Goal: Task Accomplishment & Management: Manage account settings

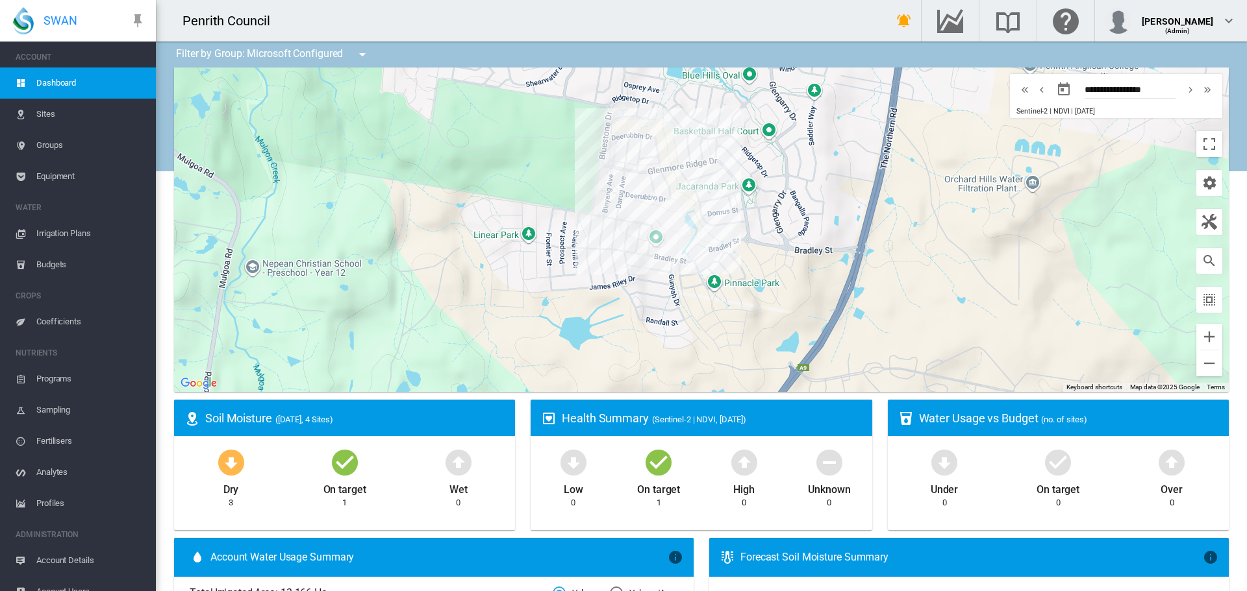
click at [56, 234] on span "Irrigation Plans" at bounding box center [90, 233] width 109 height 31
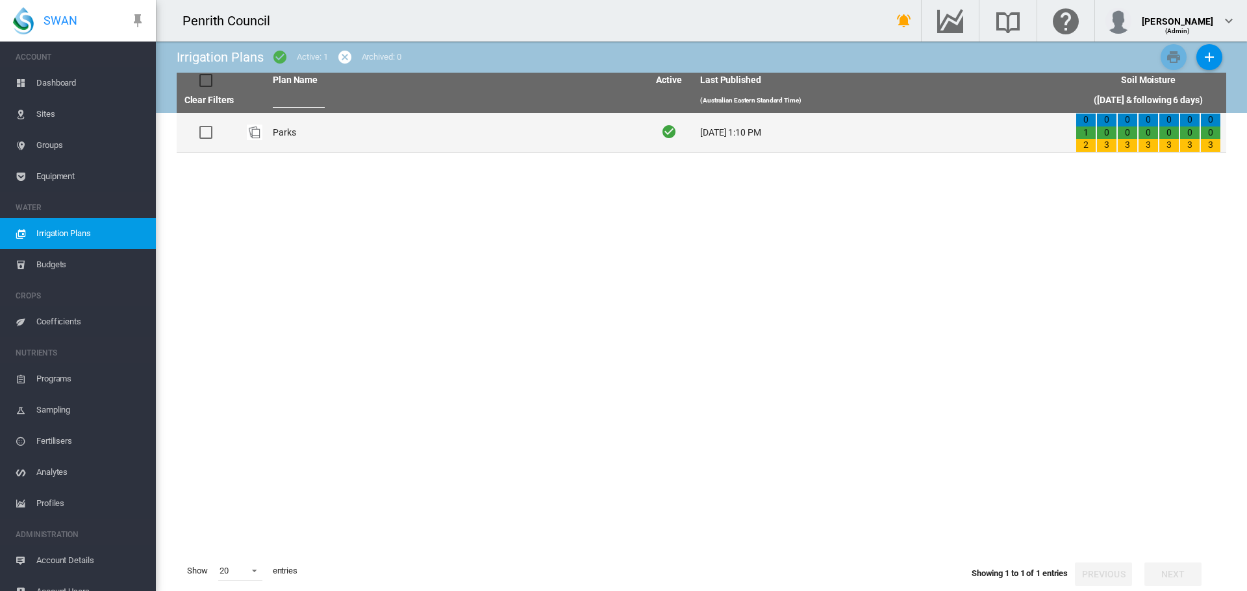
click at [292, 130] on td "Parks" at bounding box center [454, 133] width 375 height 40
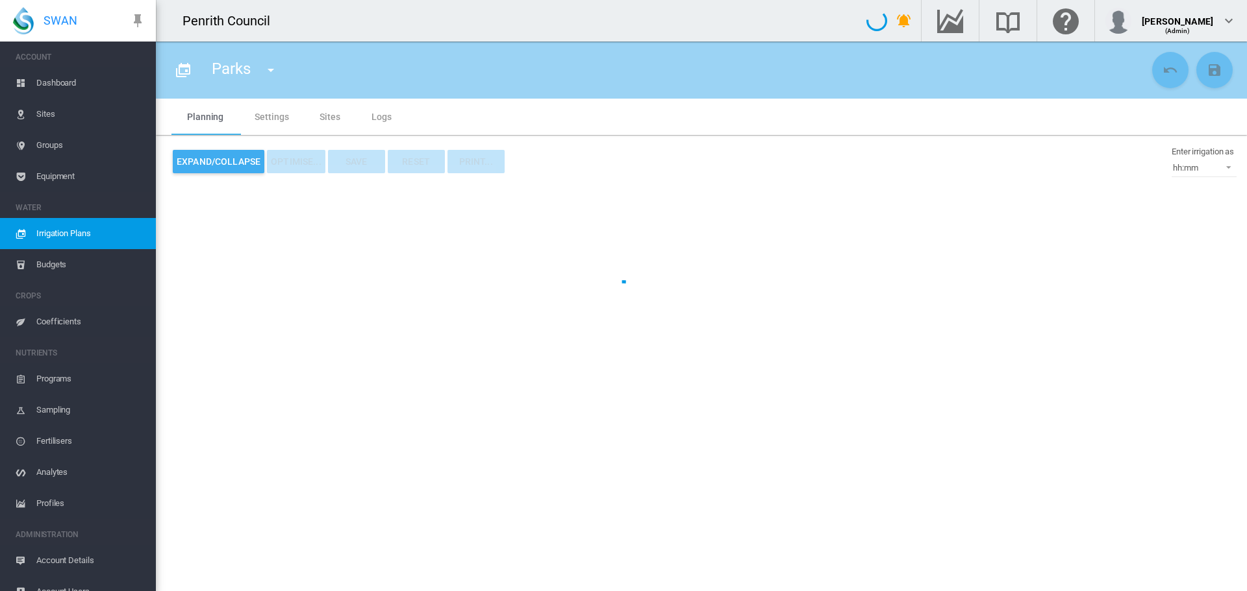
type input "*****"
type input "*"
type input "******"
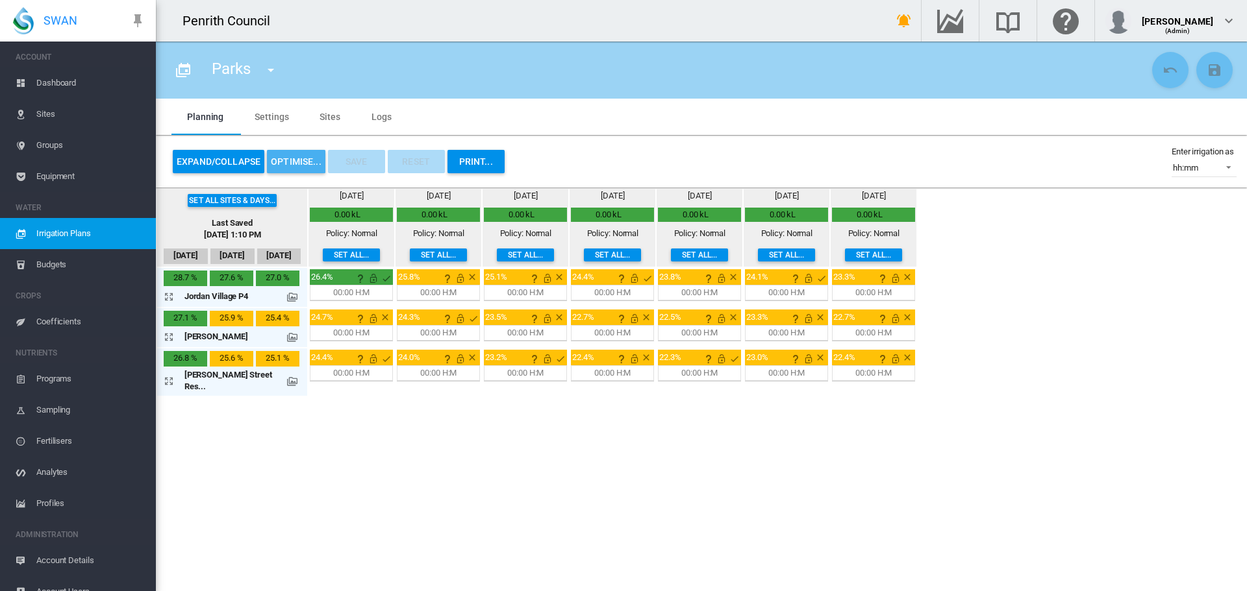
click at [284, 160] on button "OPTIMISE..." at bounding box center [296, 161] width 58 height 23
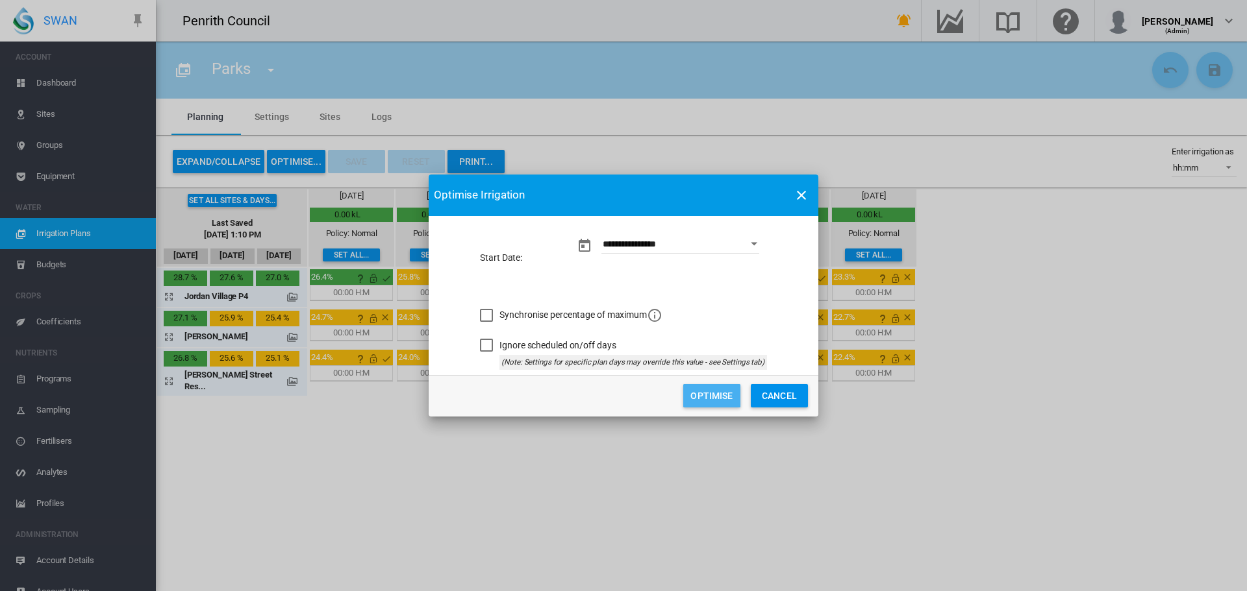
drag, startPoint x: 725, startPoint y: 390, endPoint x: 728, endPoint y: 382, distance: 7.8
click at [725, 390] on button "Optimise" at bounding box center [711, 395] width 57 height 23
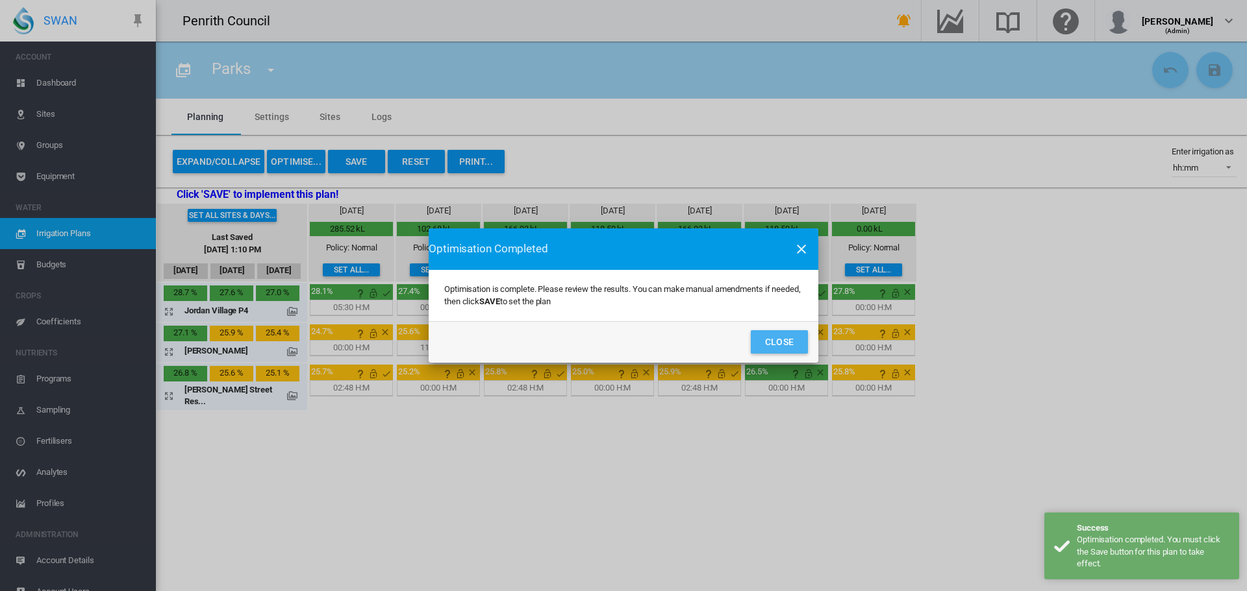
click at [757, 346] on button "Close" at bounding box center [779, 341] width 57 height 23
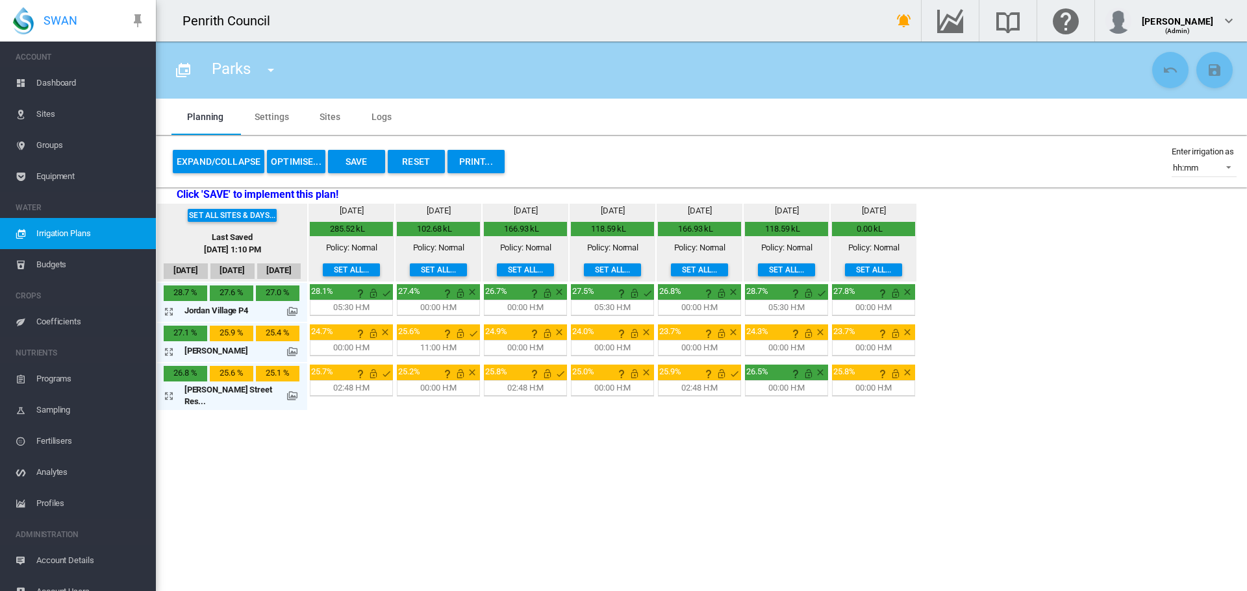
click at [168, 351] on md-icon "icon-arrow-expand" at bounding box center [172, 352] width 16 height 16
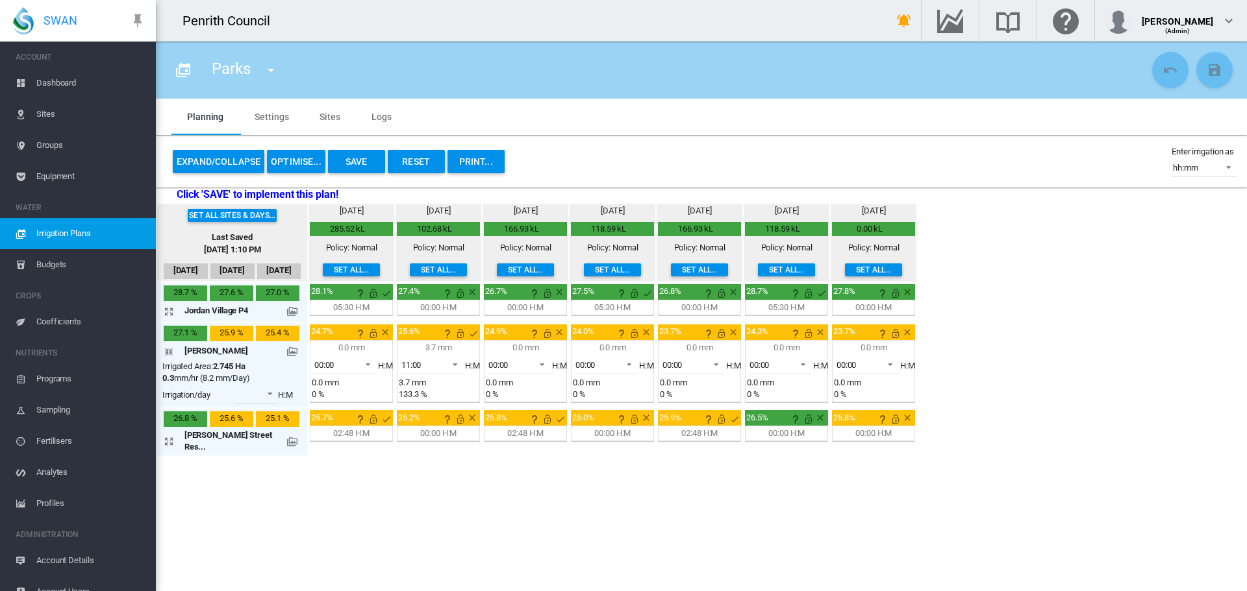
click at [597, 475] on section "Parks Parks" at bounding box center [701, 317] width 1091 height 550
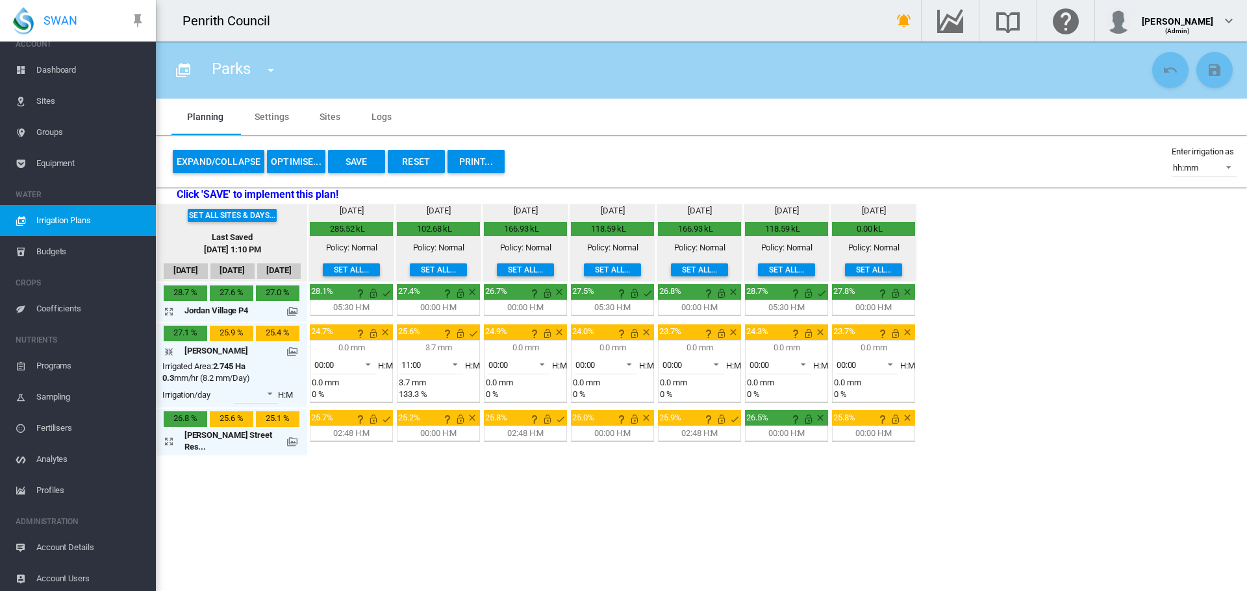
scroll to position [16, 0]
click at [43, 576] on span "Account Users" at bounding box center [90, 575] width 109 height 31
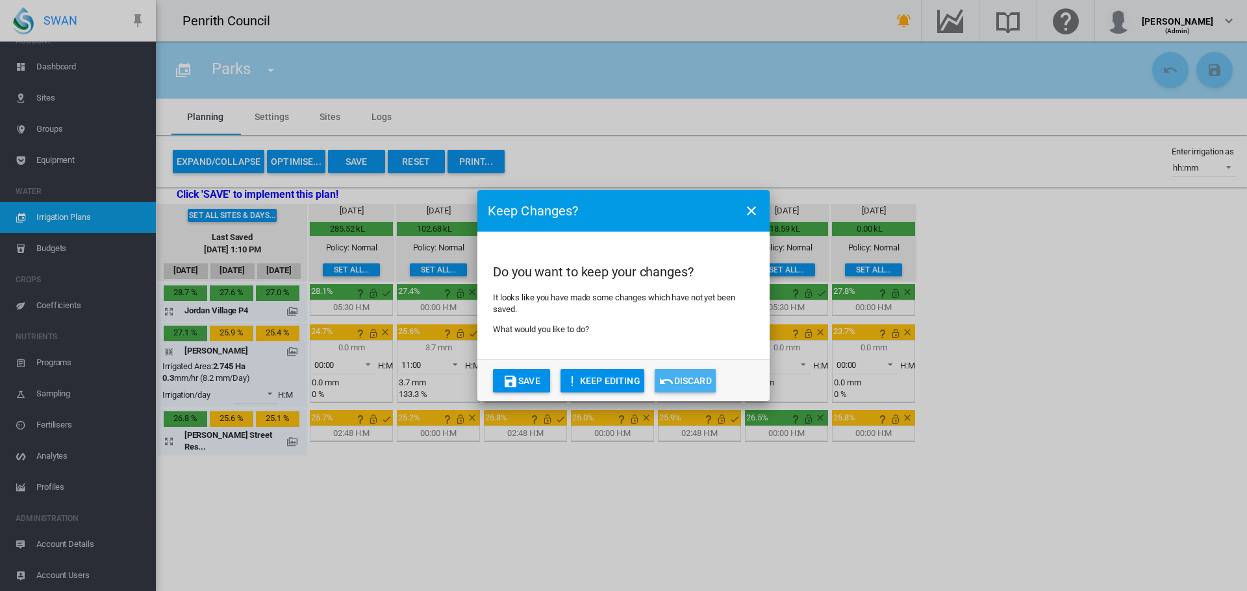
click at [688, 371] on button "Discard" at bounding box center [684, 380] width 61 height 23
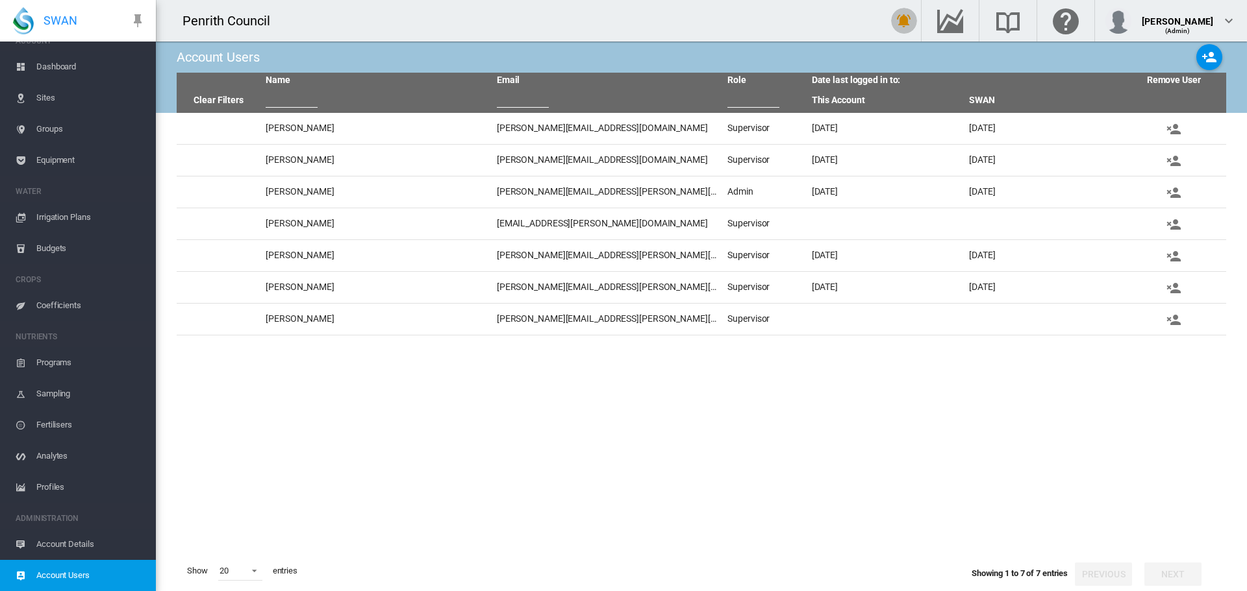
click at [912, 19] on md-icon "icon-bell-ring" at bounding box center [904, 21] width 16 height 16
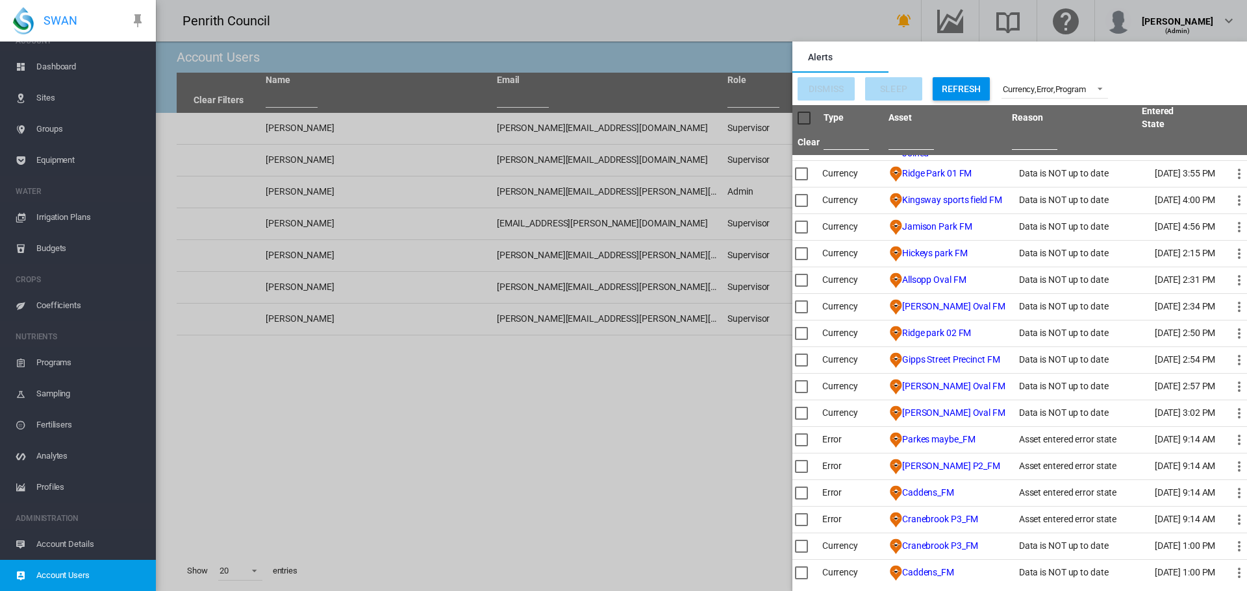
scroll to position [183, 0]
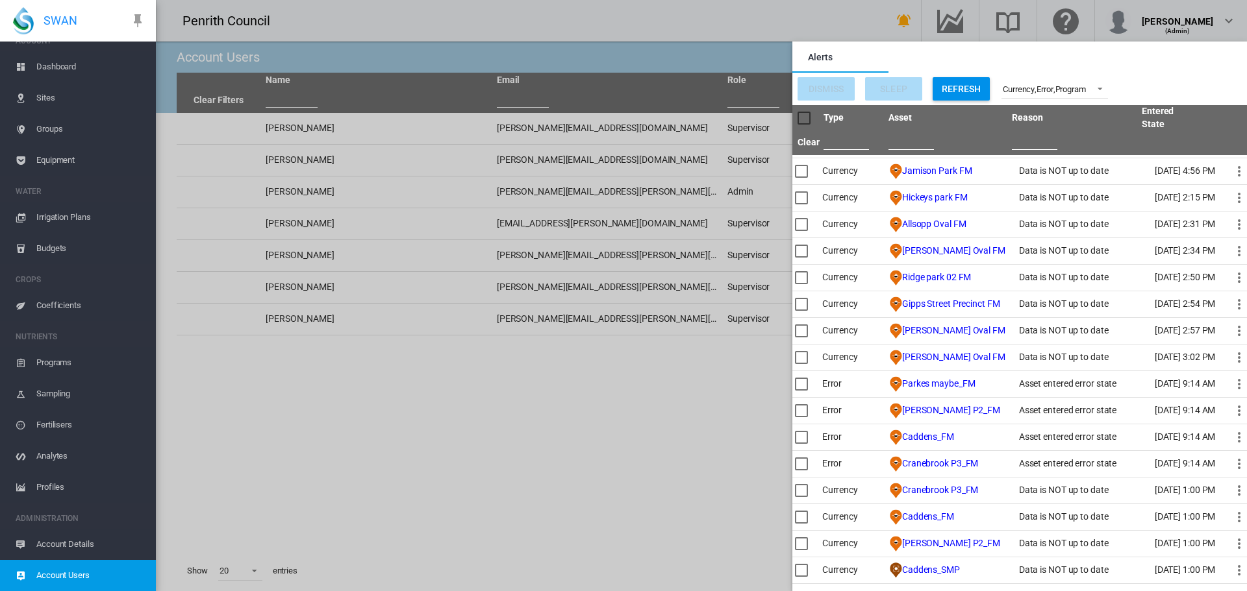
drag, startPoint x: 52, startPoint y: 69, endPoint x: 51, endPoint y: 82, distance: 13.7
click at [52, 69] on span "Dashboard" at bounding box center [90, 66] width 109 height 31
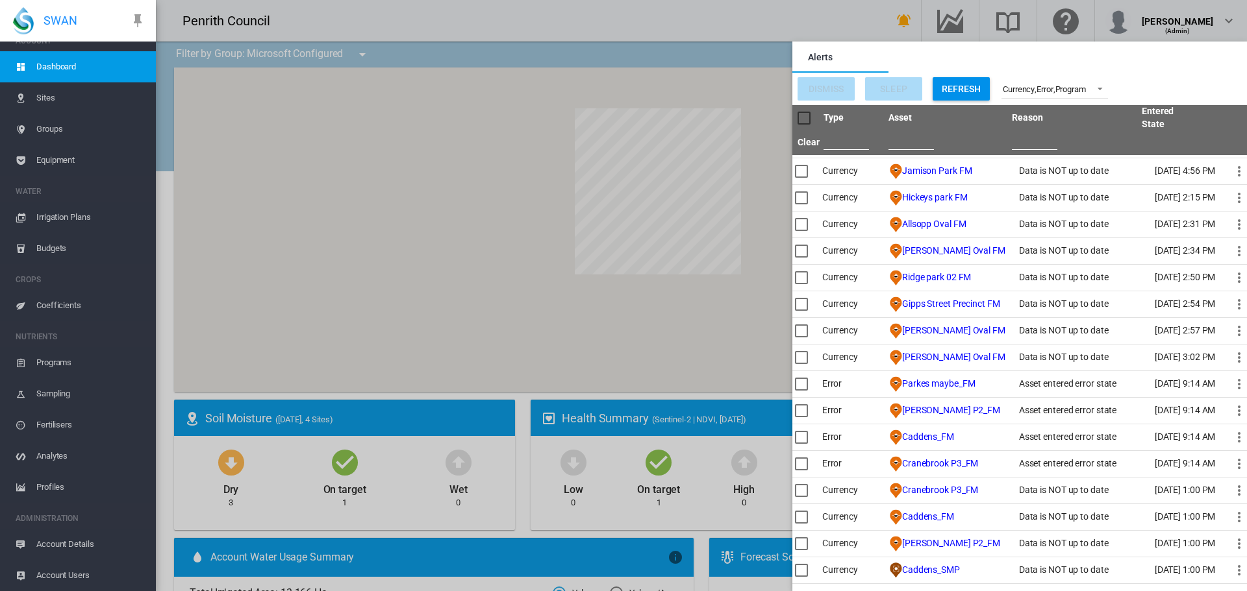
click at [43, 97] on span "Sites" at bounding box center [90, 97] width 109 height 31
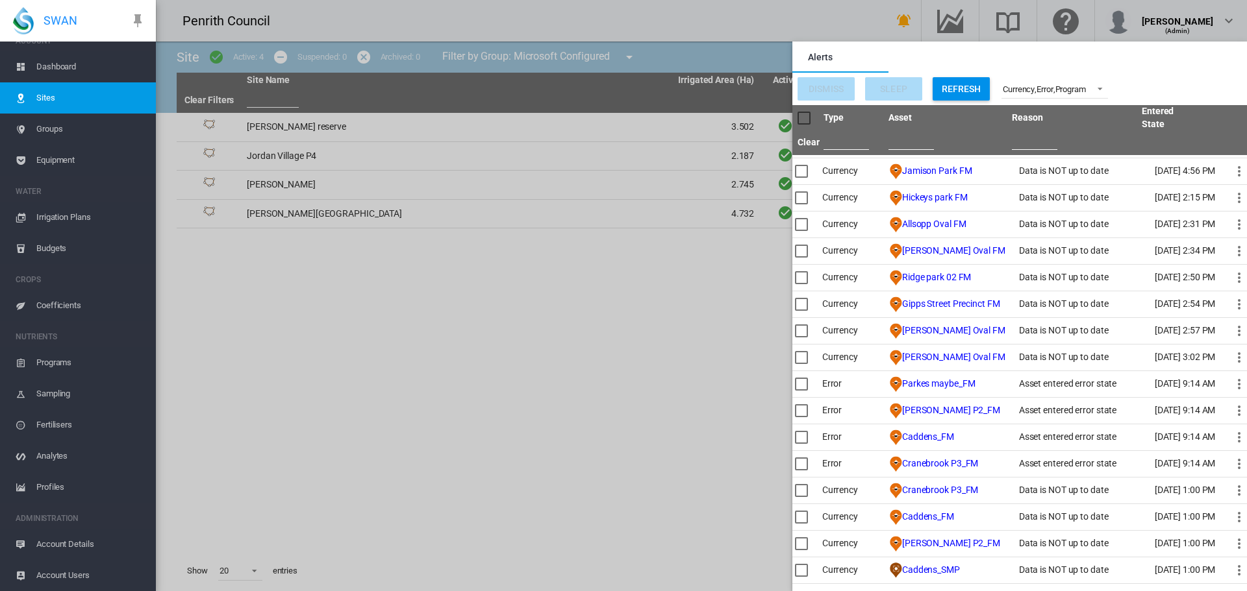
click at [667, 302] on md-backdrop at bounding box center [701, 295] width 1091 height 591
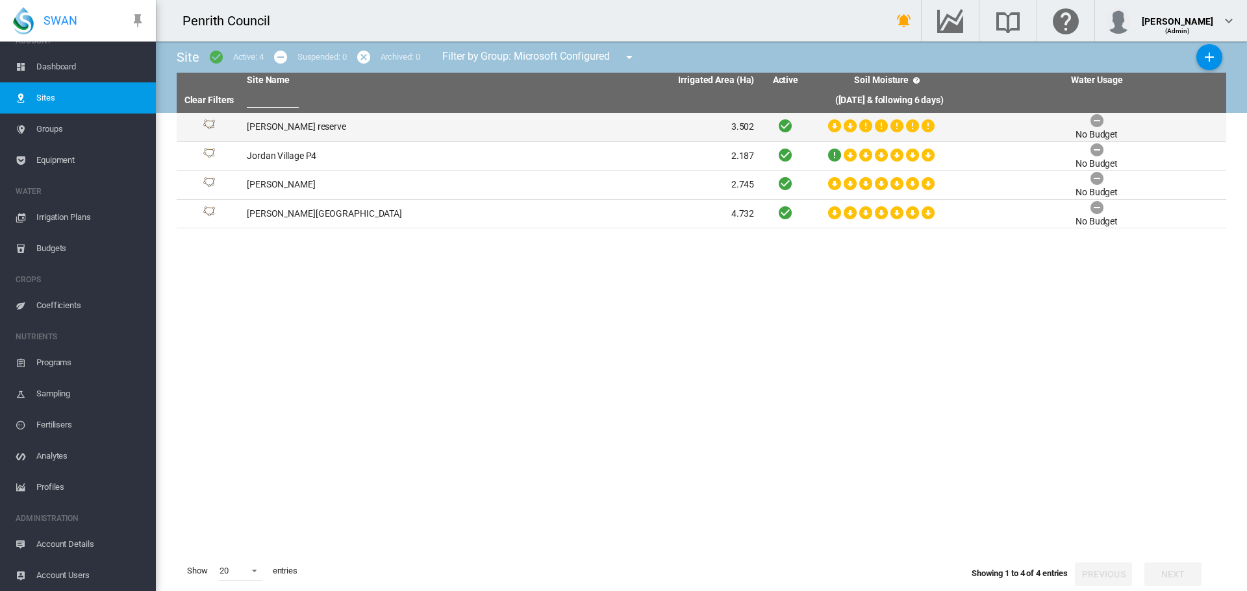
click at [286, 127] on td "[PERSON_NAME] reserve" at bounding box center [371, 127] width 259 height 29
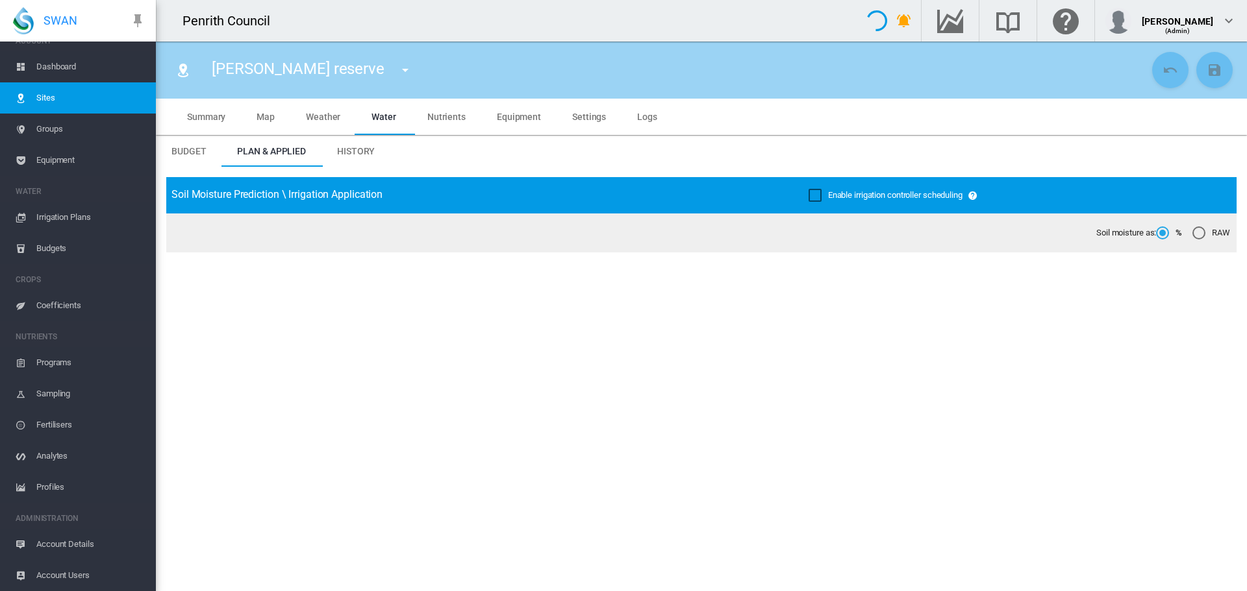
type input "*****"
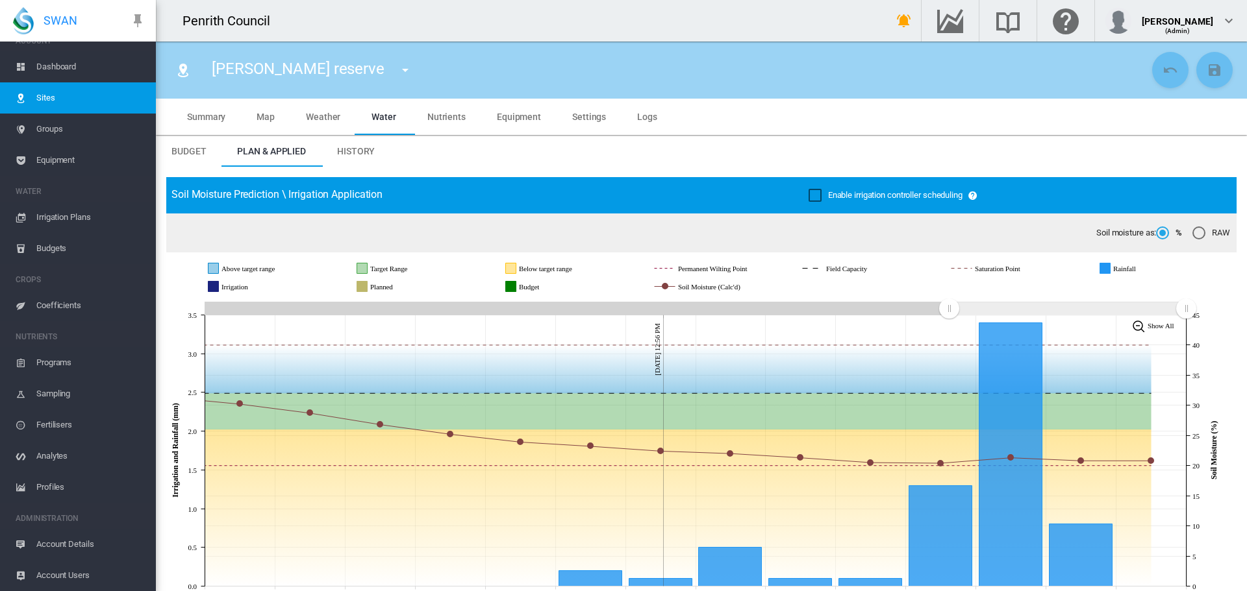
scroll to position [216, 0]
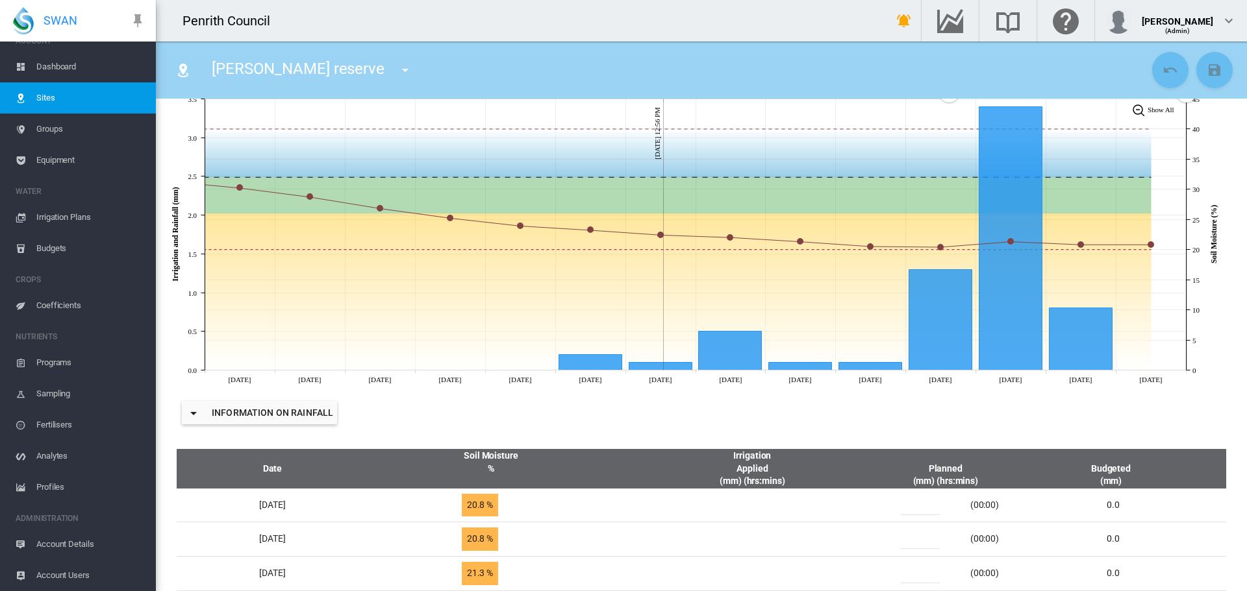
click at [67, 214] on span "Irrigation Plans" at bounding box center [90, 217] width 109 height 31
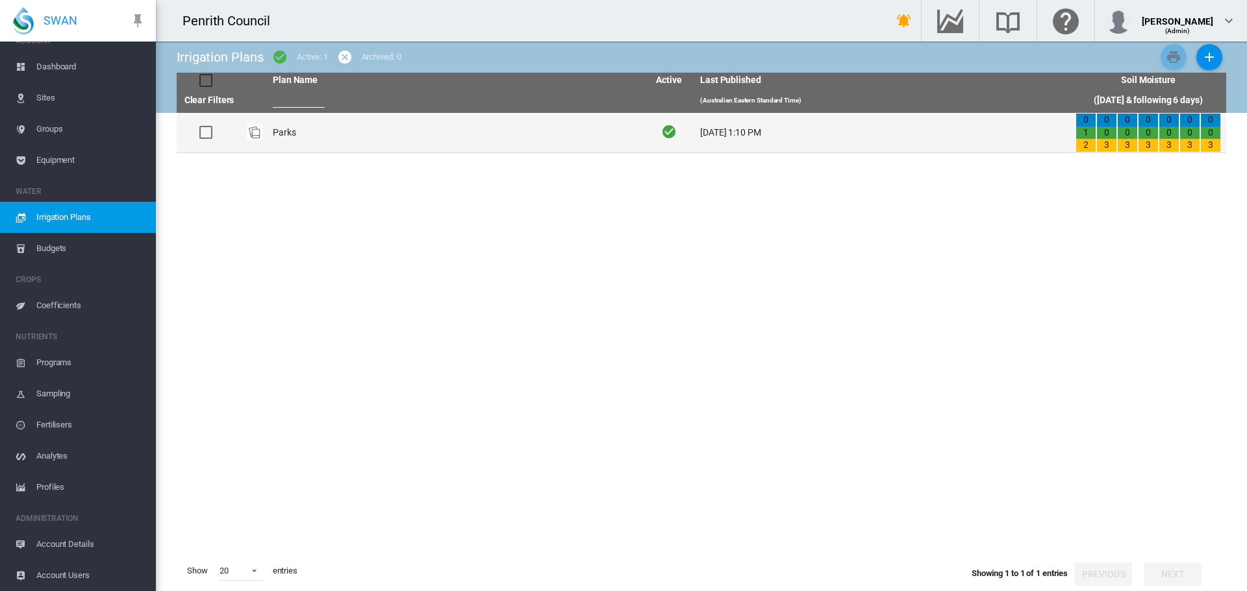
click at [283, 127] on td "Parks" at bounding box center [454, 133] width 375 height 40
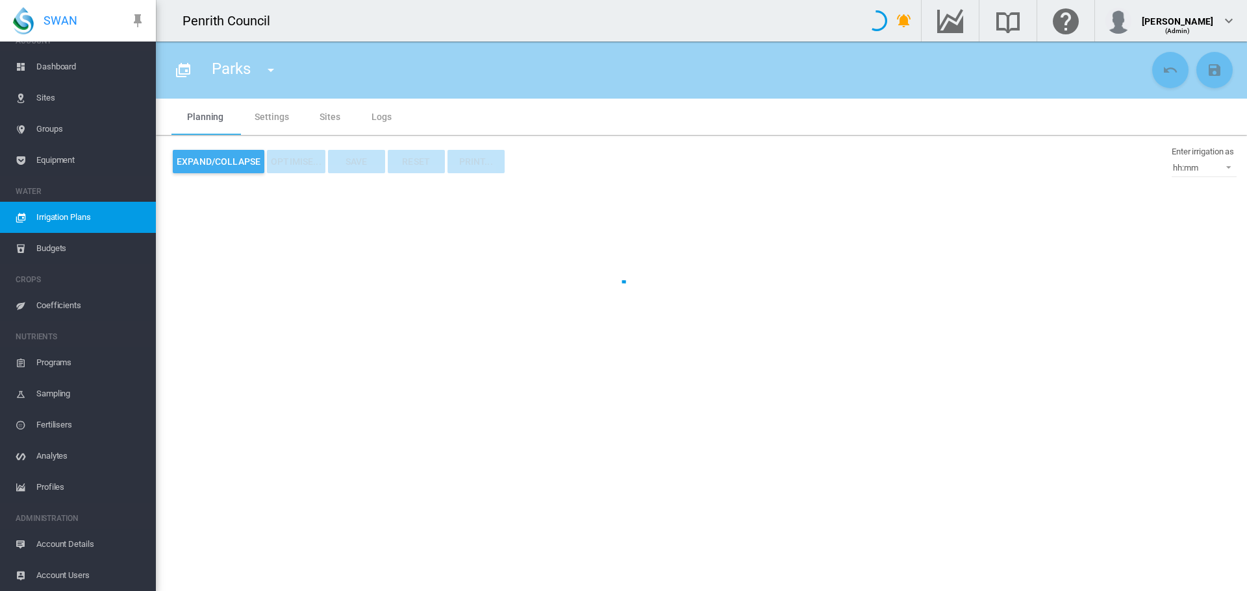
type input "*****"
type input "*"
type input "******"
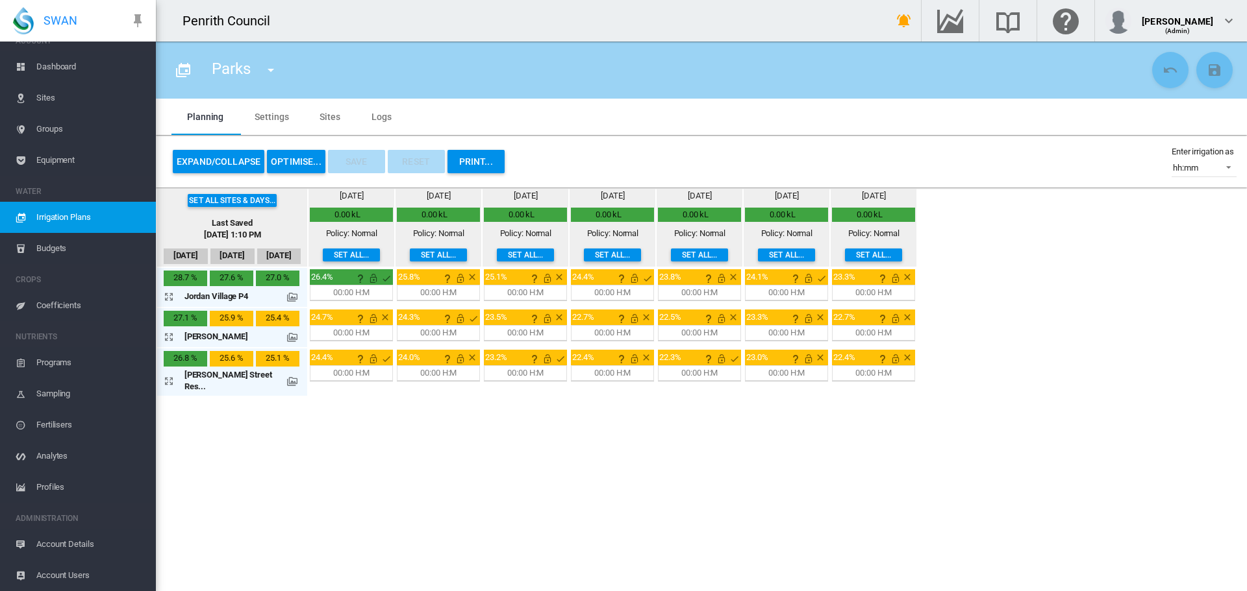
click at [303, 160] on button "OPTIMISE..." at bounding box center [296, 161] width 58 height 23
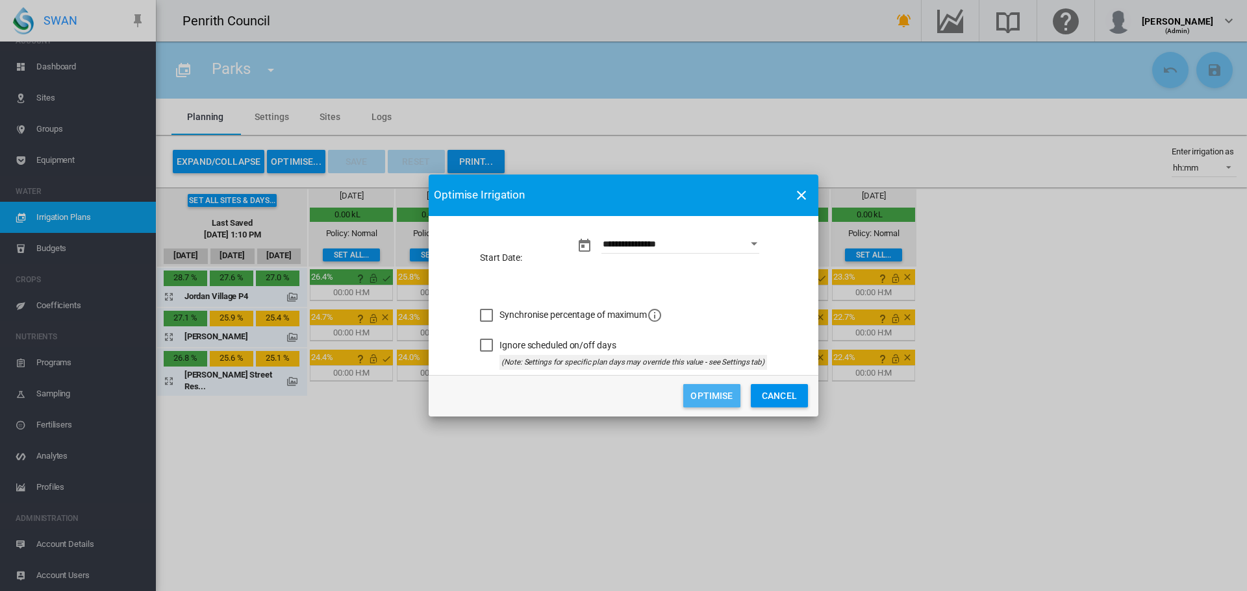
click at [719, 398] on button "Optimise" at bounding box center [711, 395] width 57 height 23
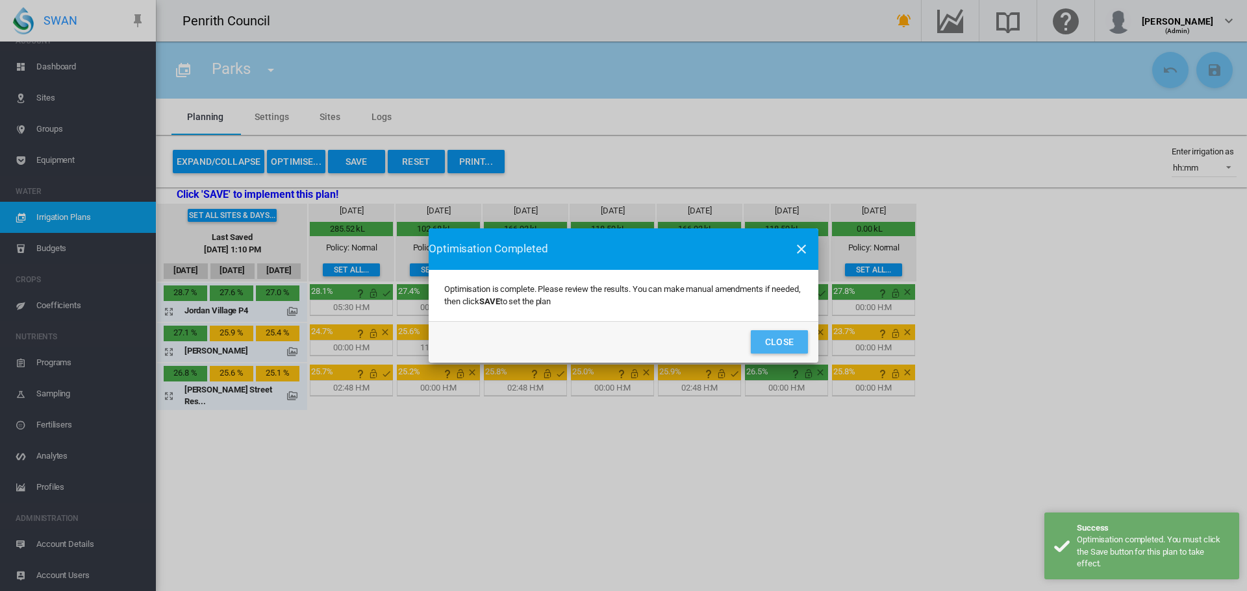
click at [775, 340] on button "Close" at bounding box center [779, 341] width 57 height 23
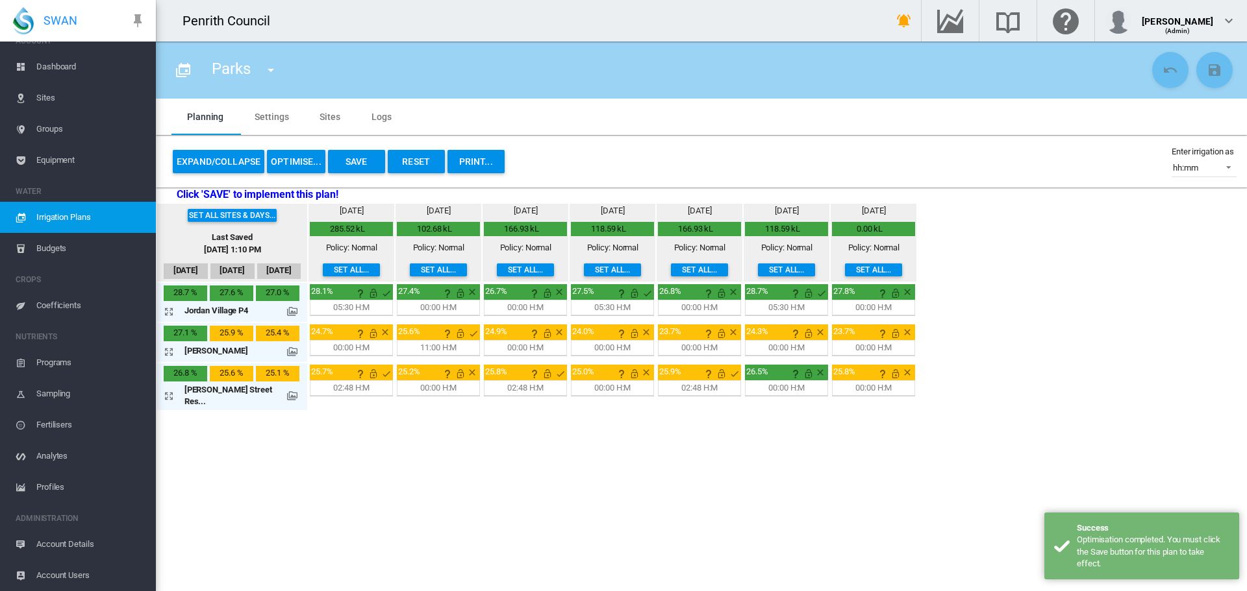
click at [356, 161] on button "Save" at bounding box center [356, 161] width 57 height 23
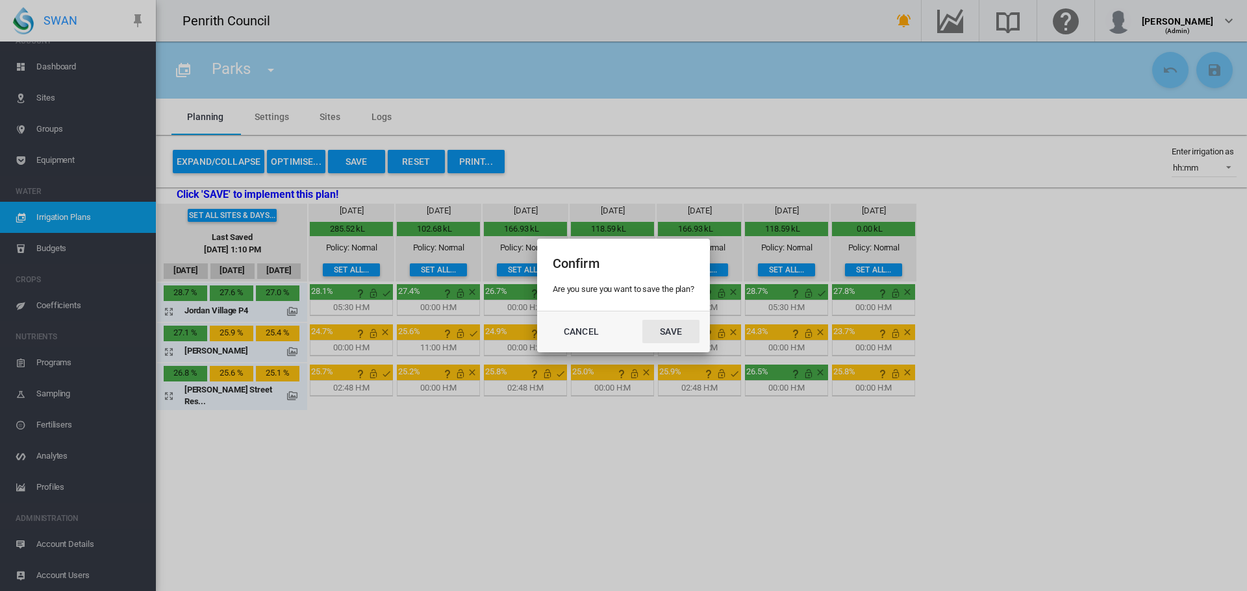
click at [666, 329] on button "Save" at bounding box center [670, 331] width 57 height 23
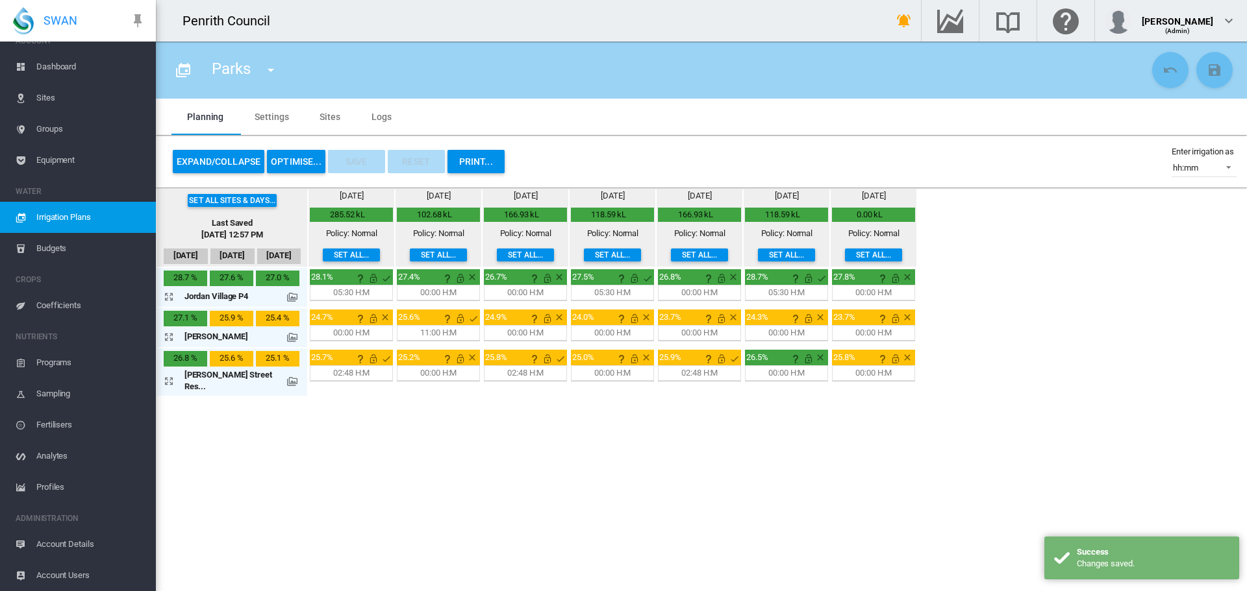
click at [44, 58] on span "Dashboard" at bounding box center [90, 66] width 109 height 31
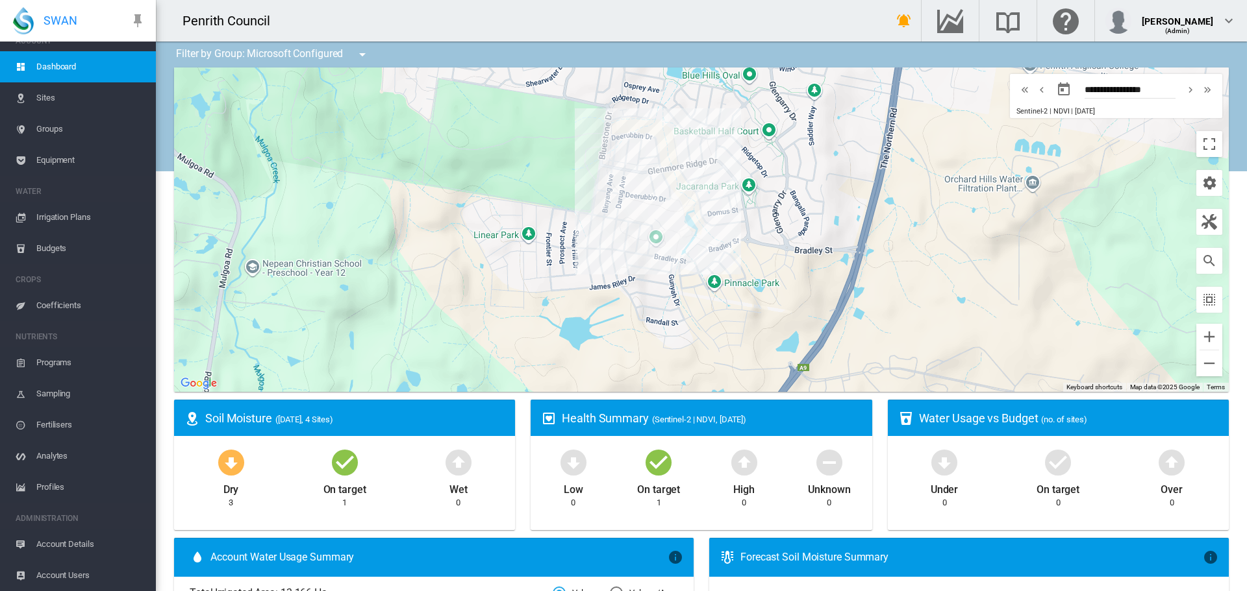
click at [47, 99] on span "Sites" at bounding box center [90, 97] width 109 height 31
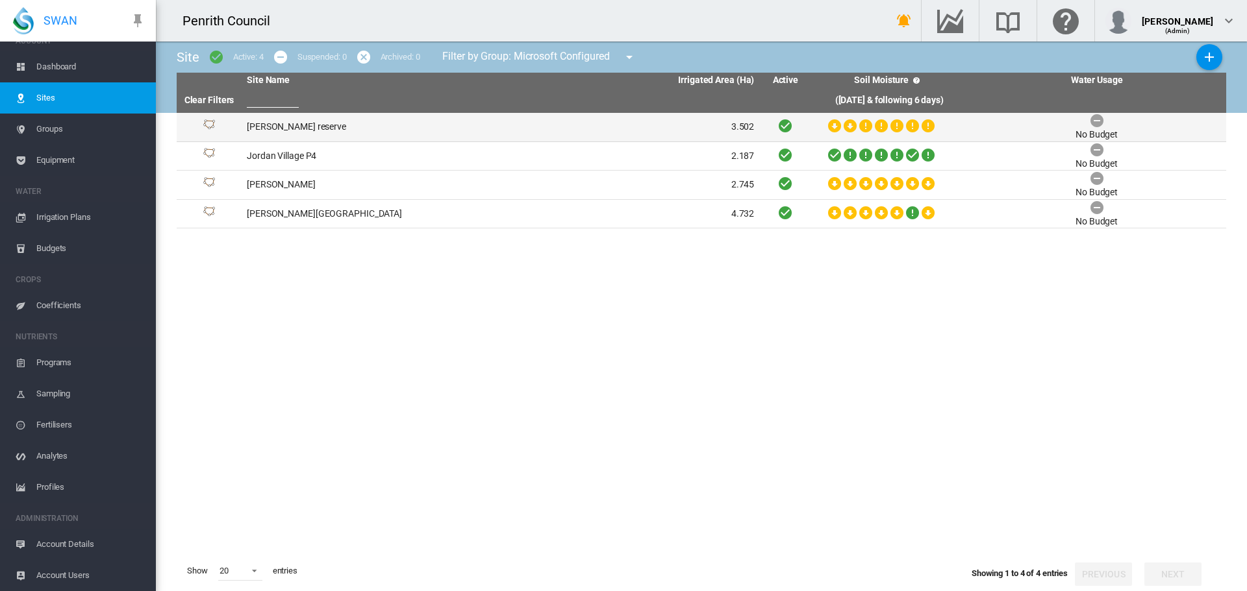
click at [271, 125] on td "[PERSON_NAME] reserve" at bounding box center [371, 127] width 259 height 29
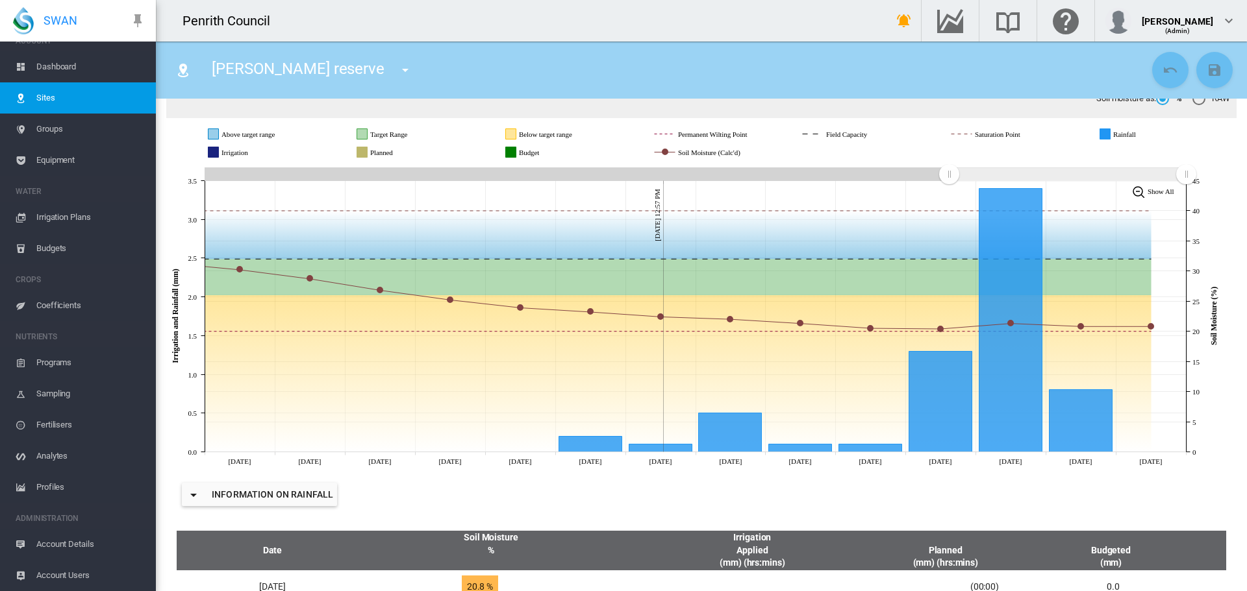
scroll to position [138, 0]
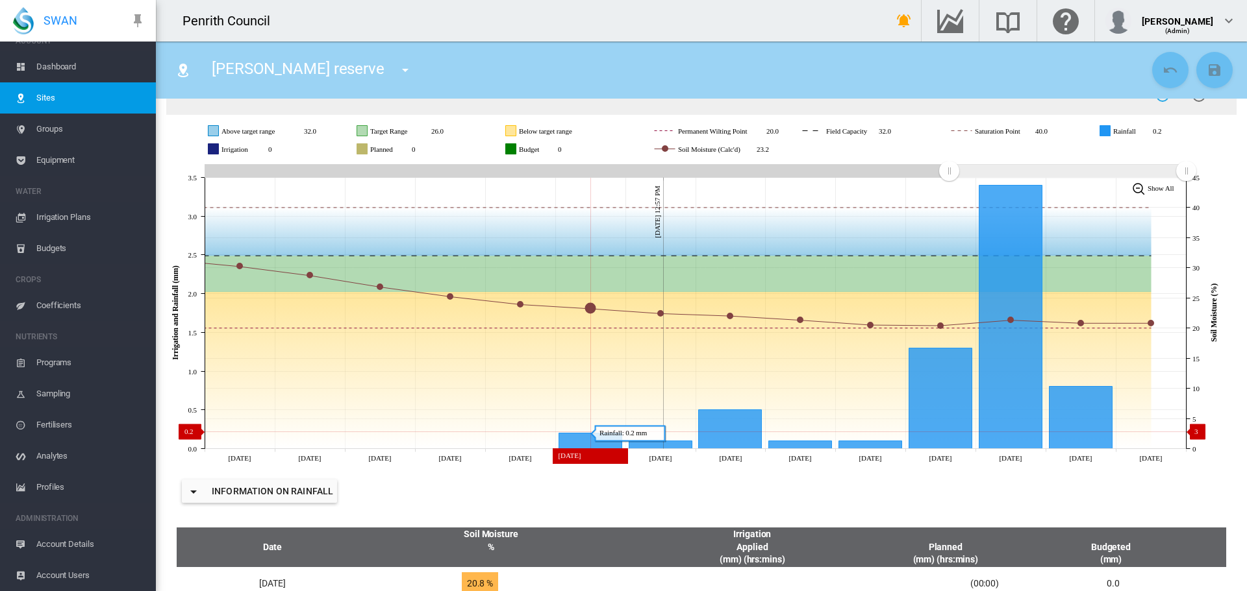
drag, startPoint x: 582, startPoint y: 442, endPoint x: 584, endPoint y: 432, distance: 10.6
click at [584, 432] on g at bounding box center [641, 318] width 1082 height 264
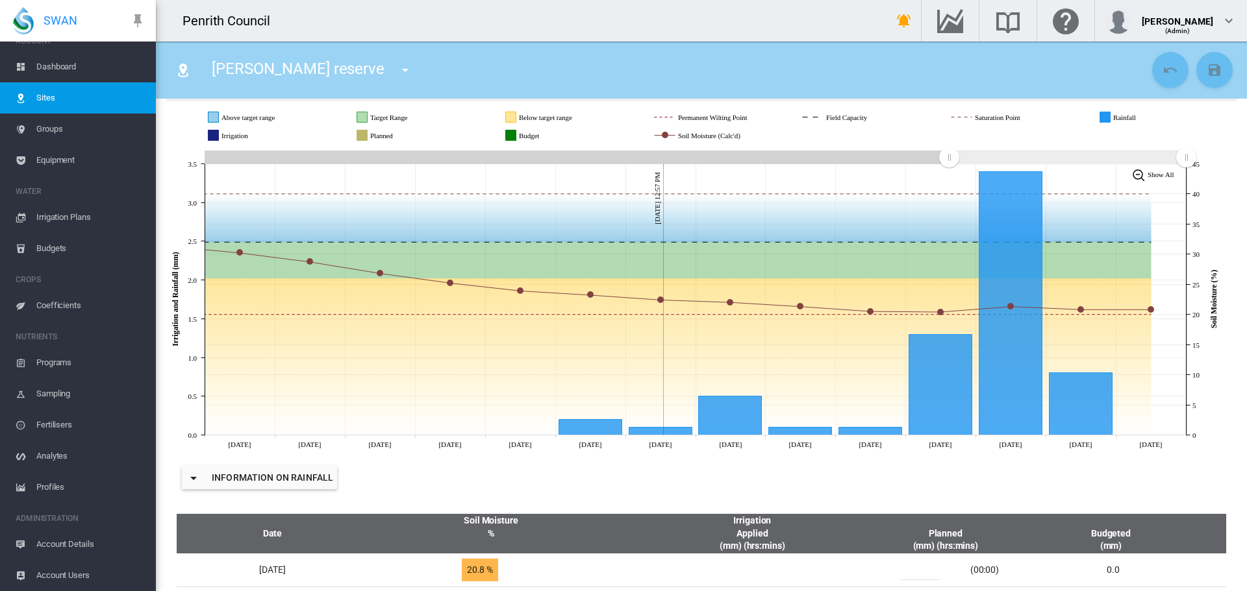
scroll to position [155, 0]
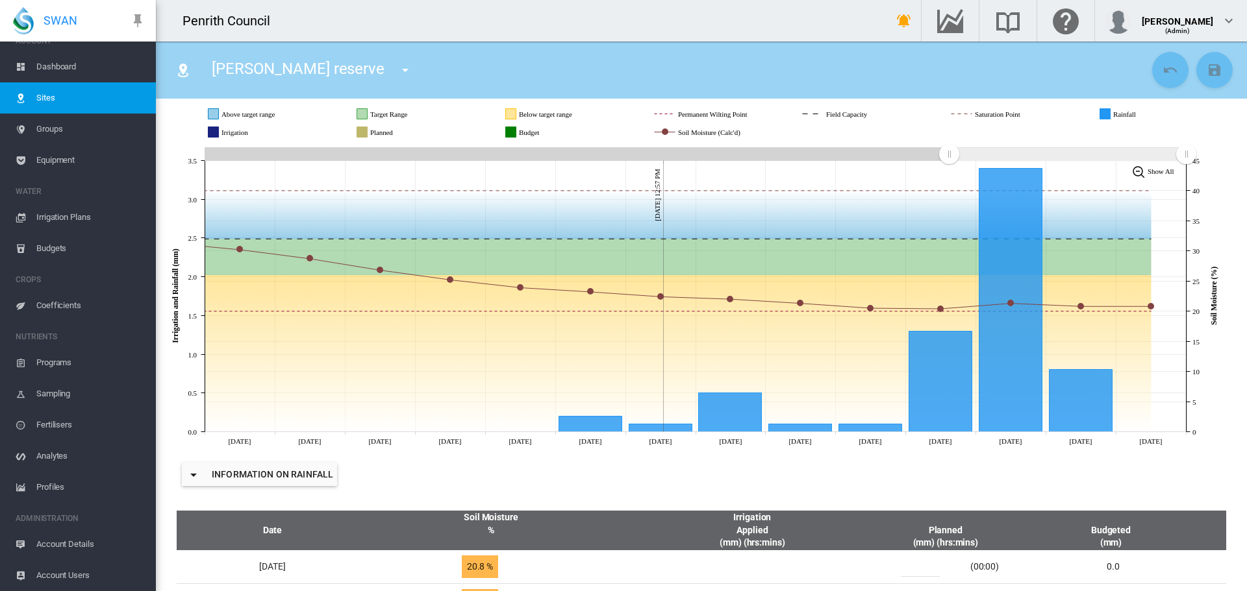
click at [52, 69] on span "Dashboard" at bounding box center [90, 66] width 109 height 31
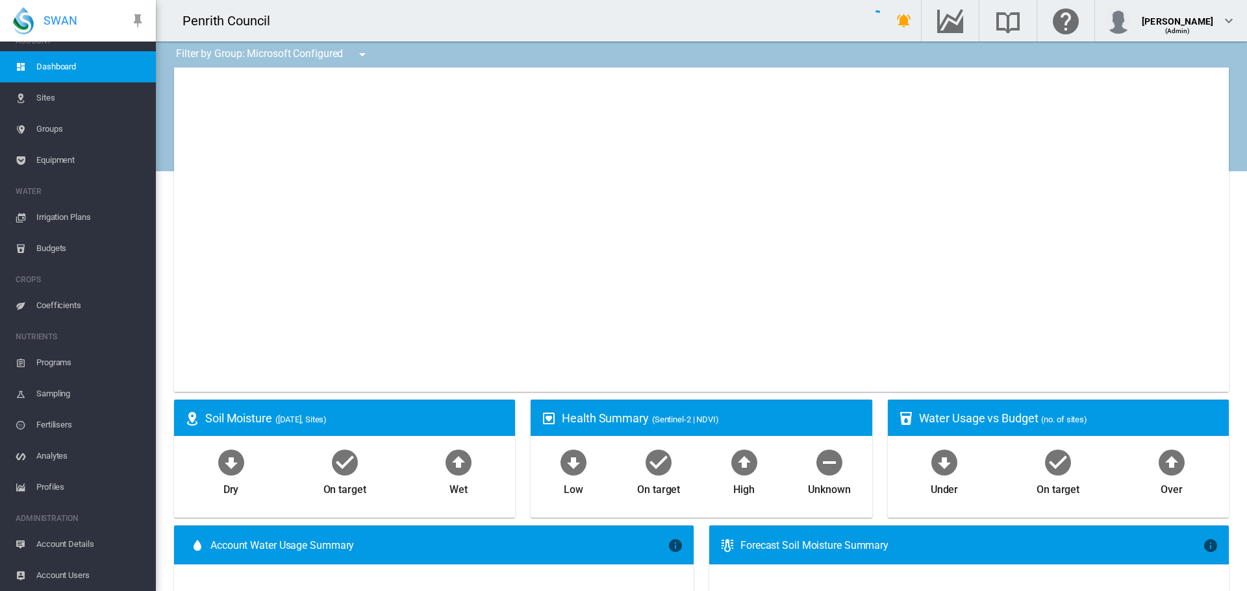
type input "**********"
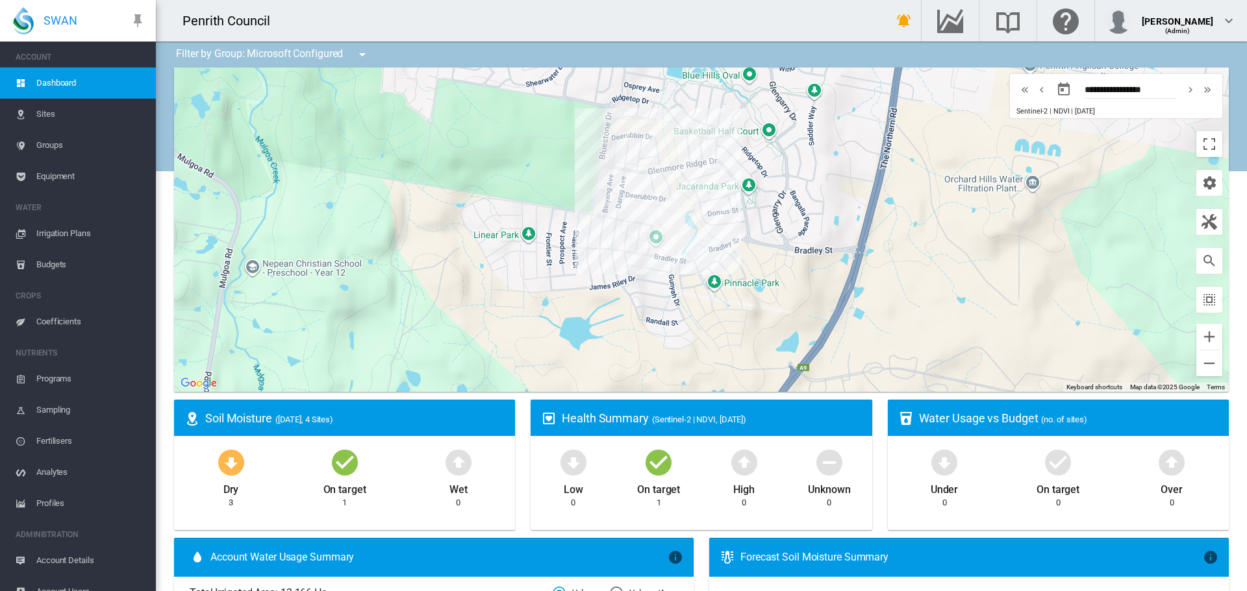
click at [55, 77] on span "Dashboard" at bounding box center [90, 83] width 109 height 31
click at [42, 114] on span "Sites" at bounding box center [90, 114] width 109 height 31
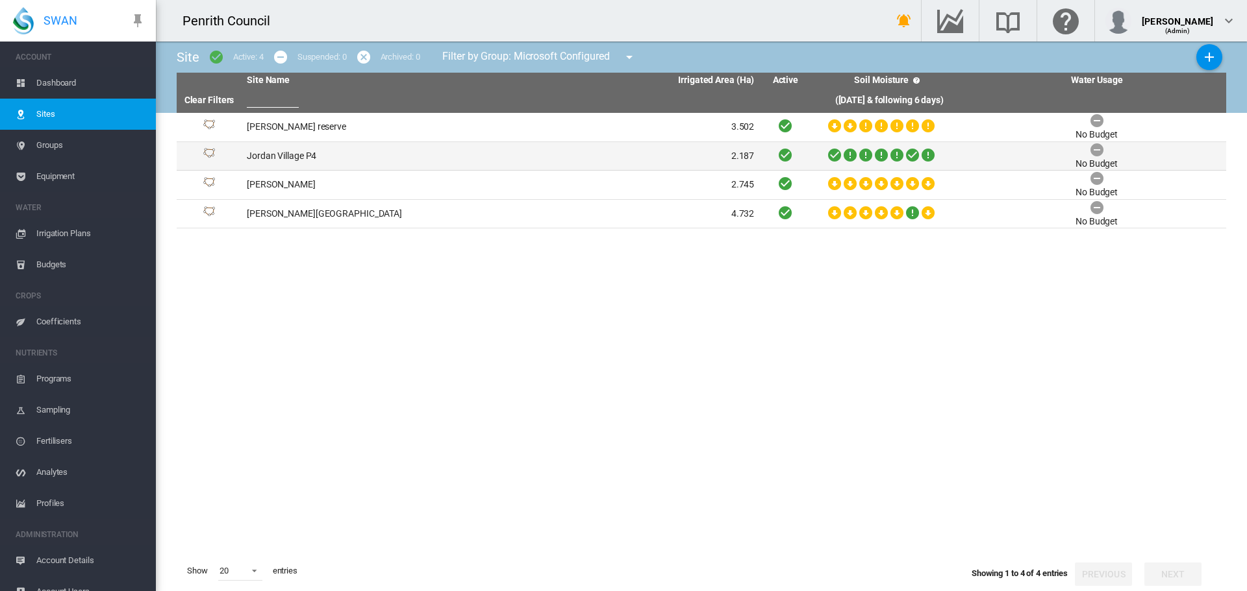
click at [260, 152] on td "Jordan Village P4" at bounding box center [371, 156] width 259 height 29
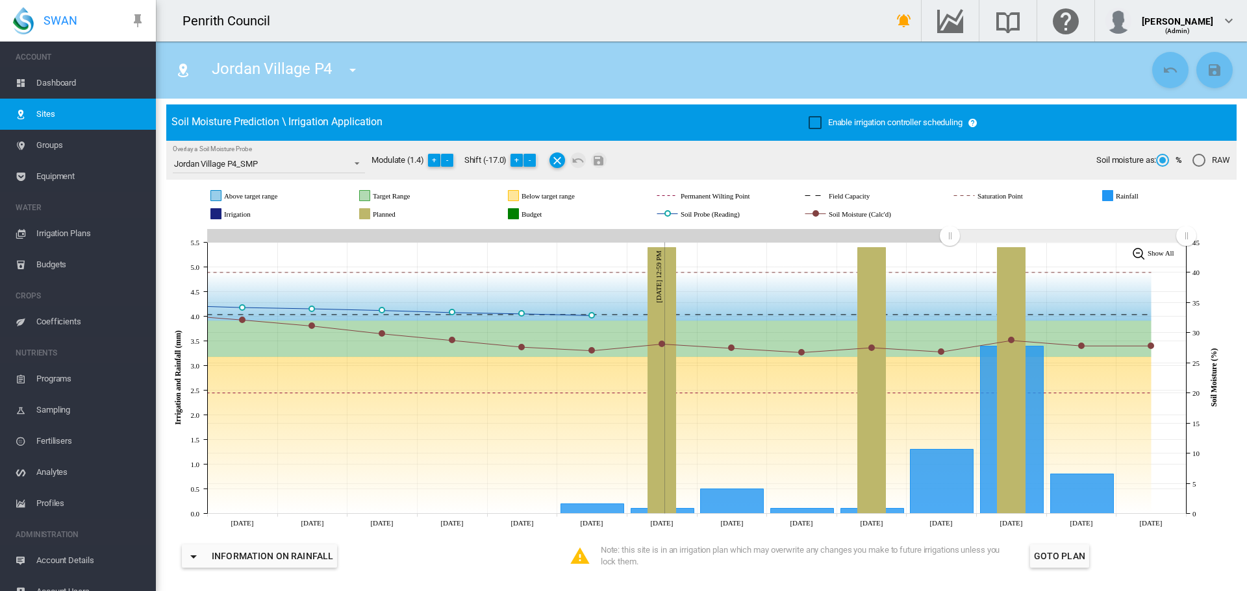
scroll to position [69, 0]
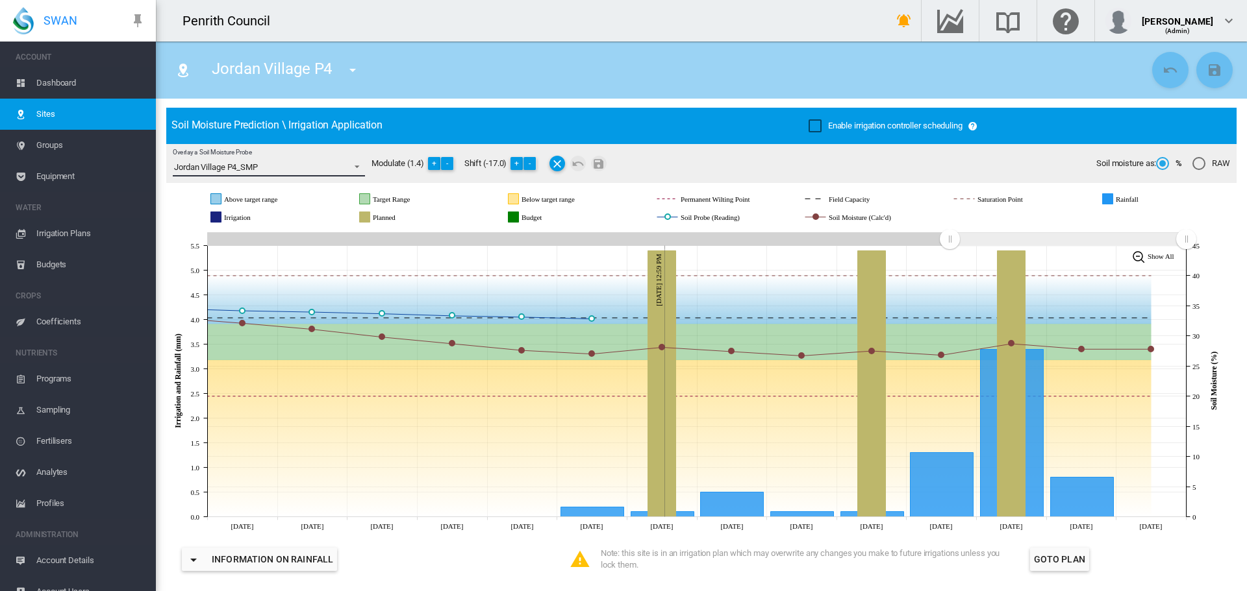
click at [359, 164] on span "Overlay a Soil Moisture Probe: \a Jordan Village P4_SMP\a" at bounding box center [353, 166] width 16 height 12
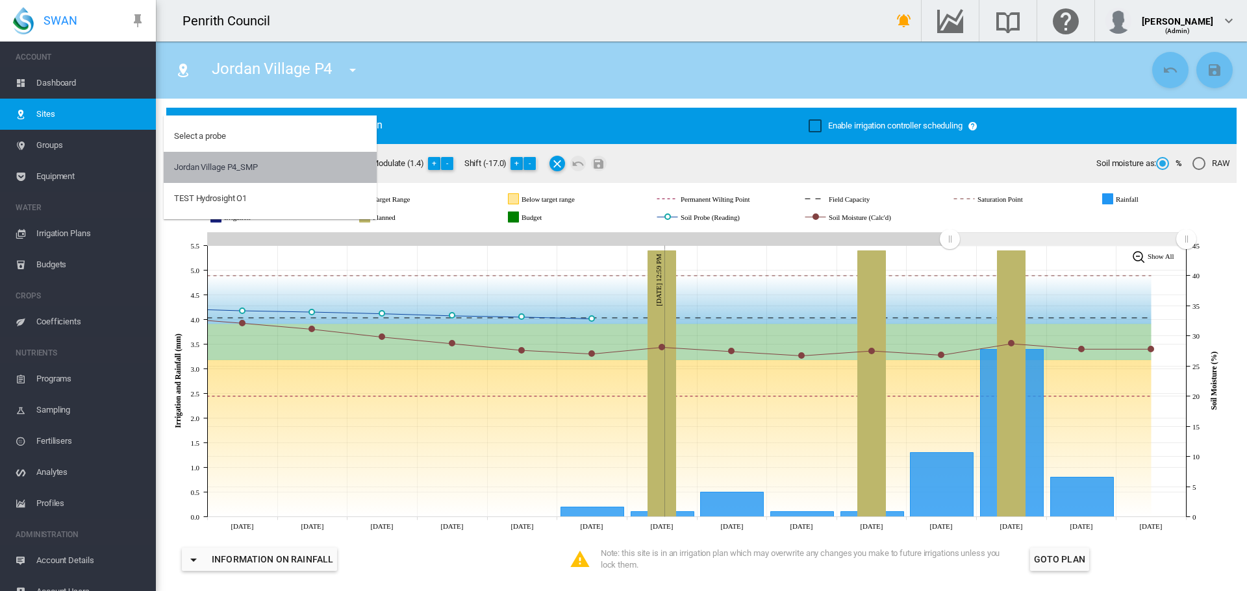
click at [359, 164] on md-option "Jordan Village P4_SMP" at bounding box center [270, 167] width 213 height 31
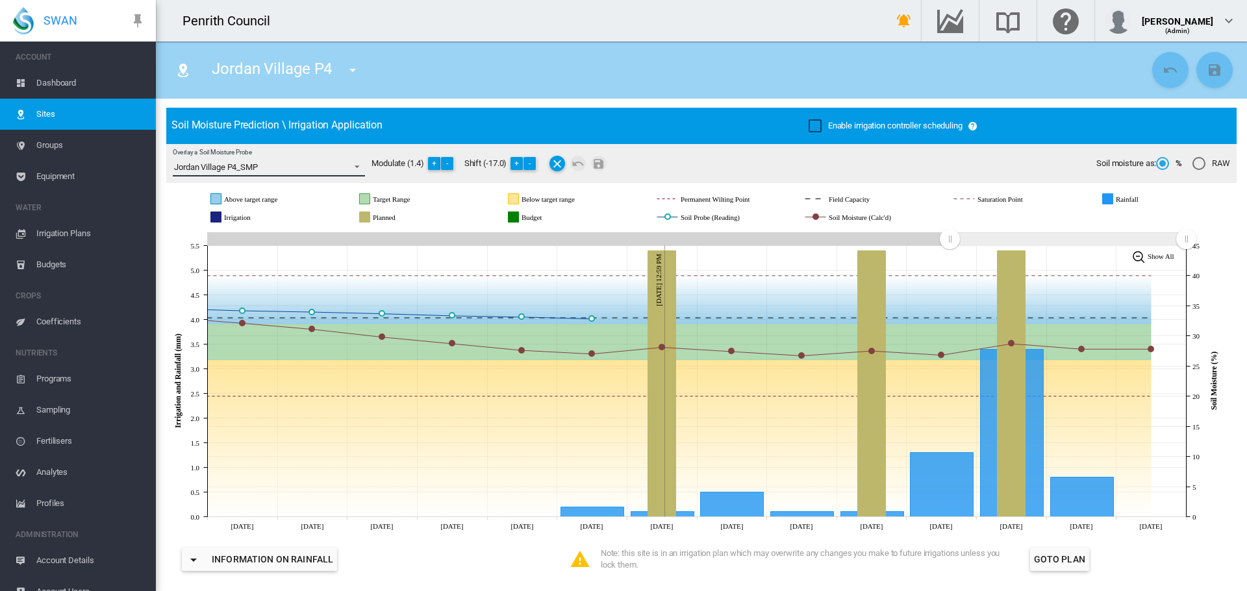
click at [359, 169] on span "Overlay a Soil Moisture Probe: \a Jordan Village P4_SMP\a" at bounding box center [353, 166] width 16 height 12
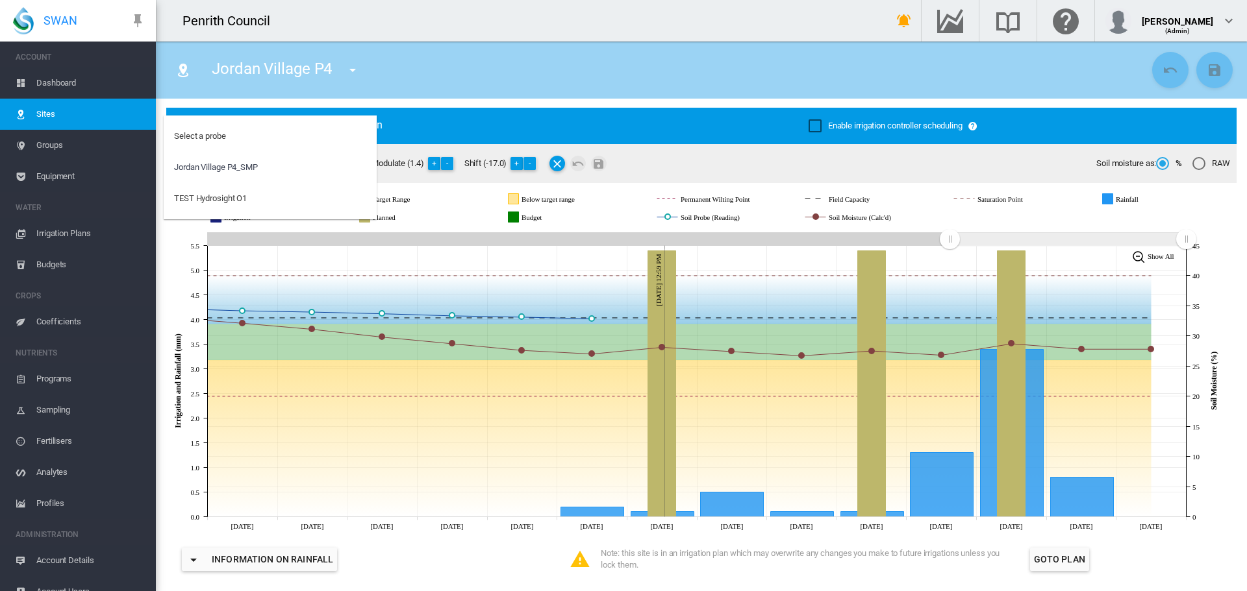
click at [54, 144] on md-backdrop at bounding box center [623, 295] width 1247 height 591
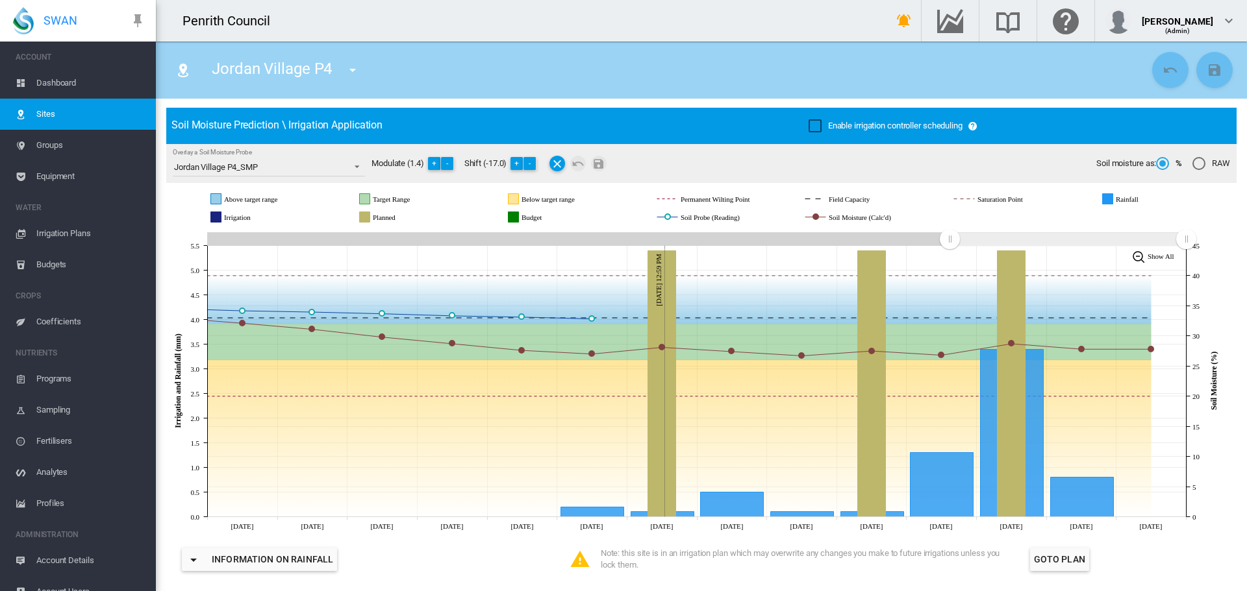
click at [50, 143] on span "Groups" at bounding box center [90, 145] width 109 height 31
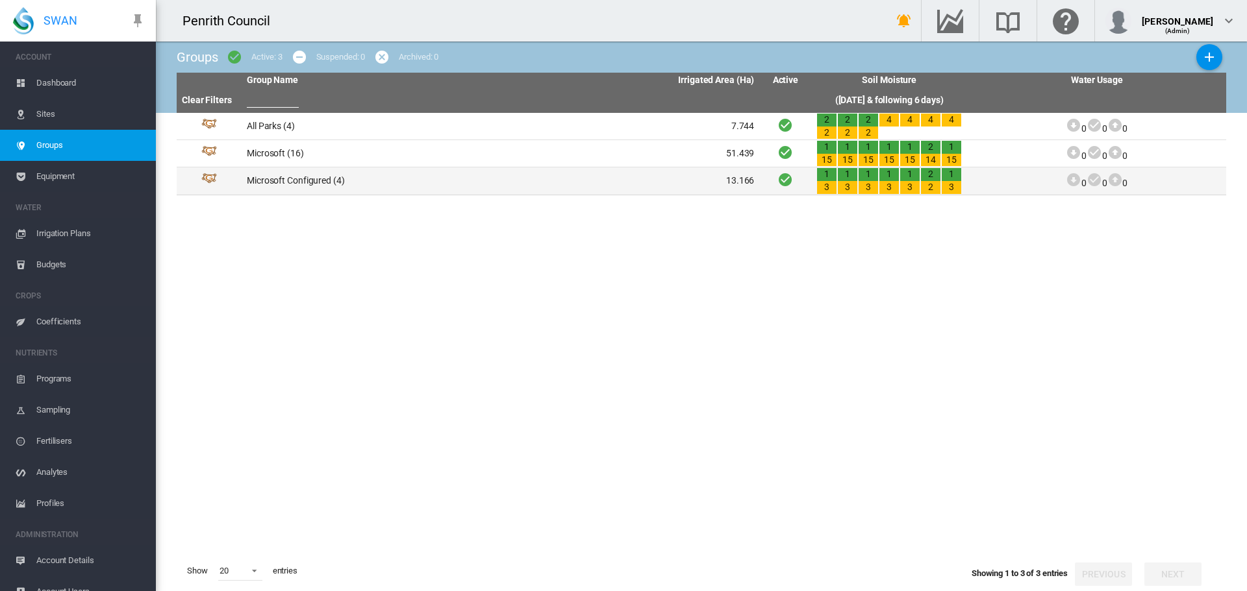
click at [277, 181] on td "Microsoft Configured (4)" at bounding box center [371, 181] width 259 height 27
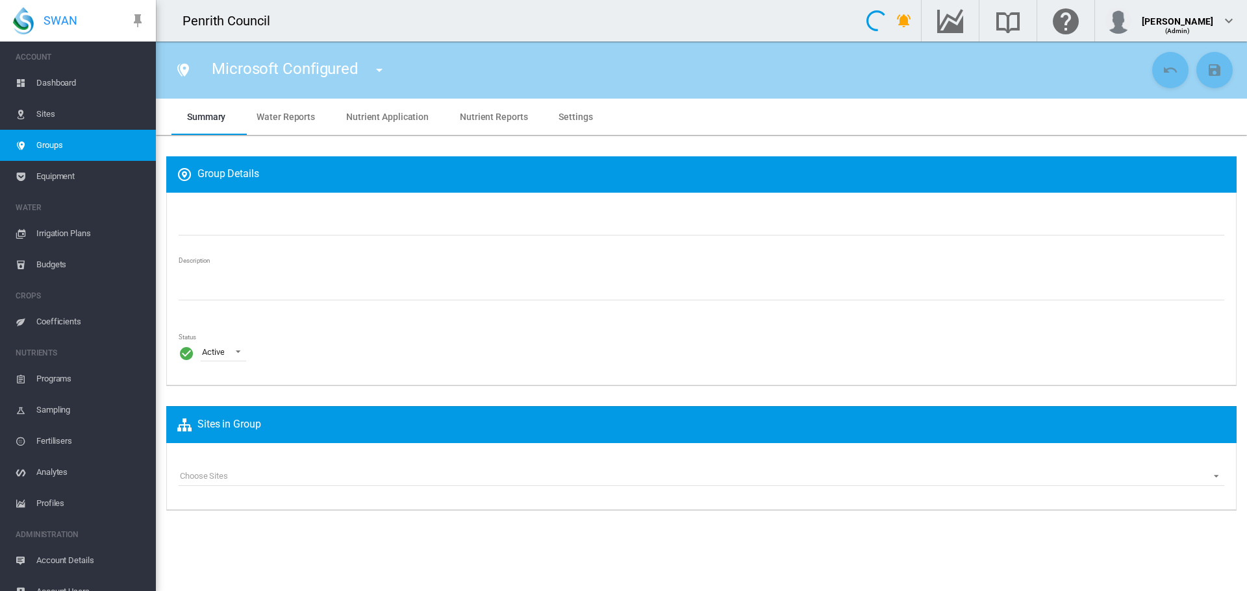
type input "**********"
type textarea "**********"
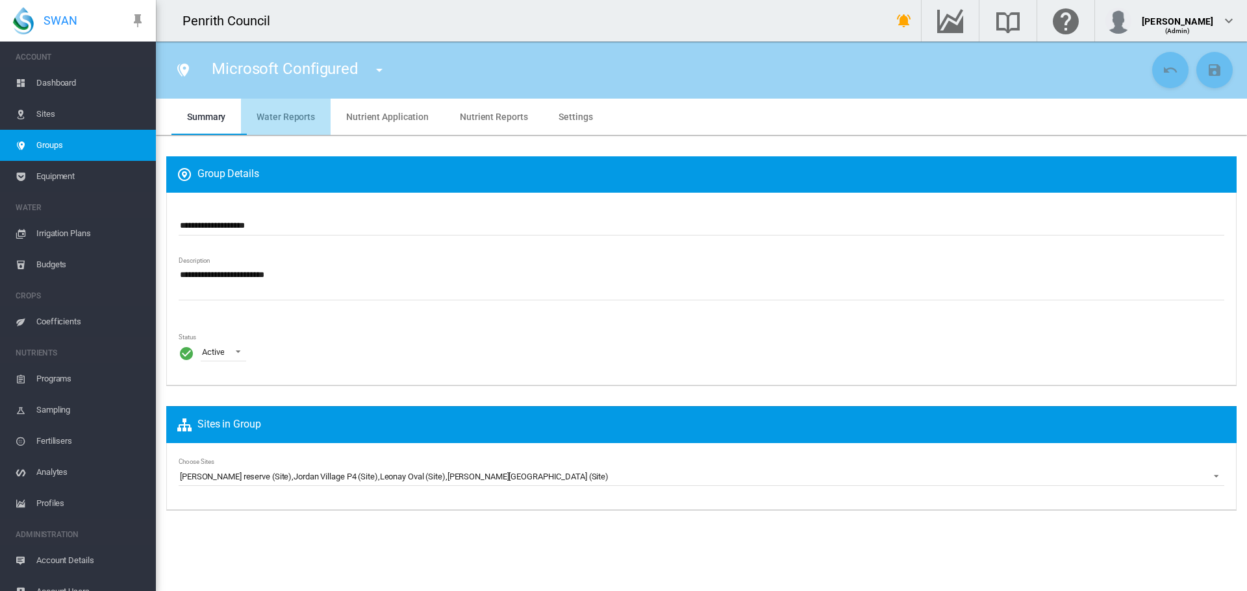
click at [289, 116] on span "Water Reports" at bounding box center [285, 117] width 58 height 10
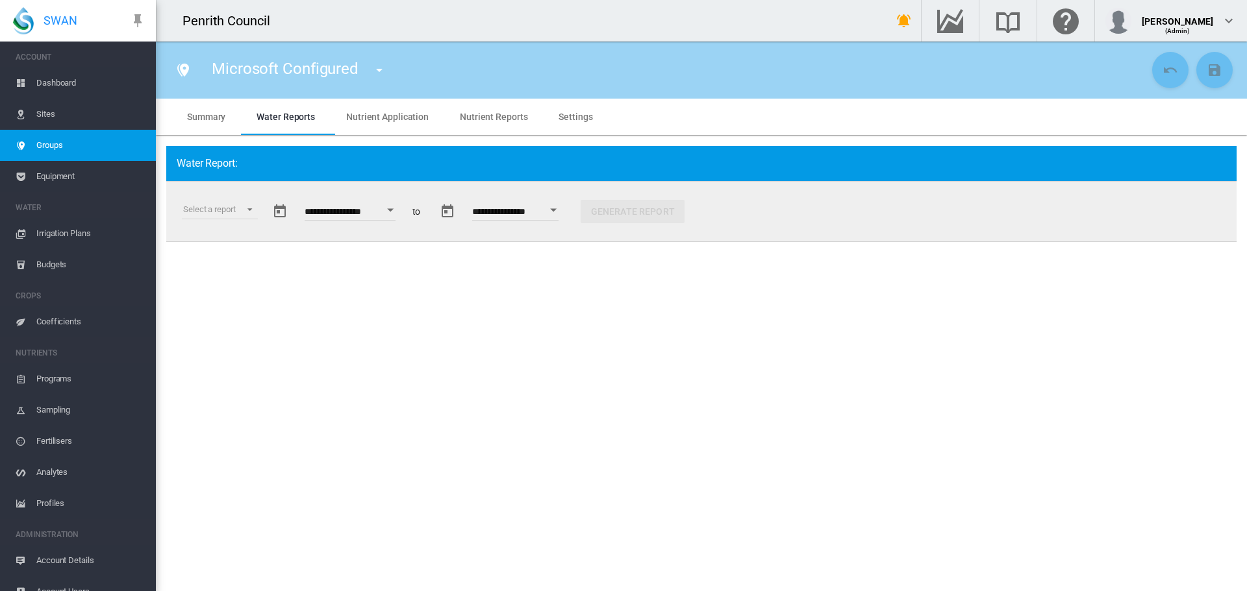
click at [220, 113] on span "Summary" at bounding box center [206, 117] width 38 height 10
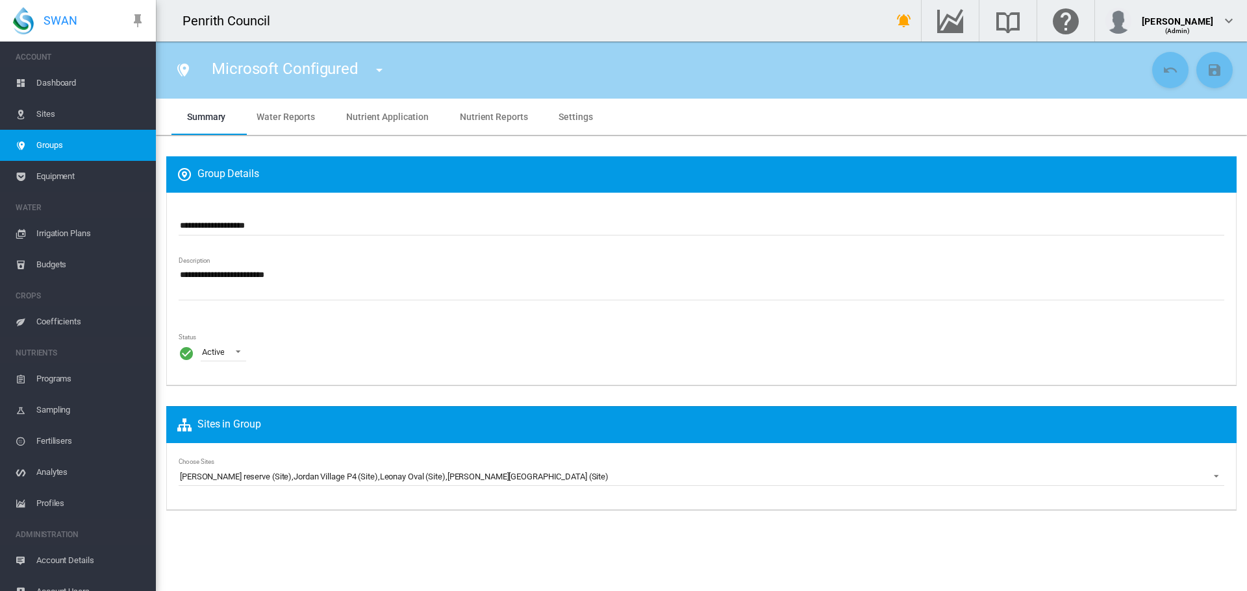
click at [46, 119] on span "Sites" at bounding box center [90, 114] width 109 height 31
